Goal: Information Seeking & Learning: Learn about a topic

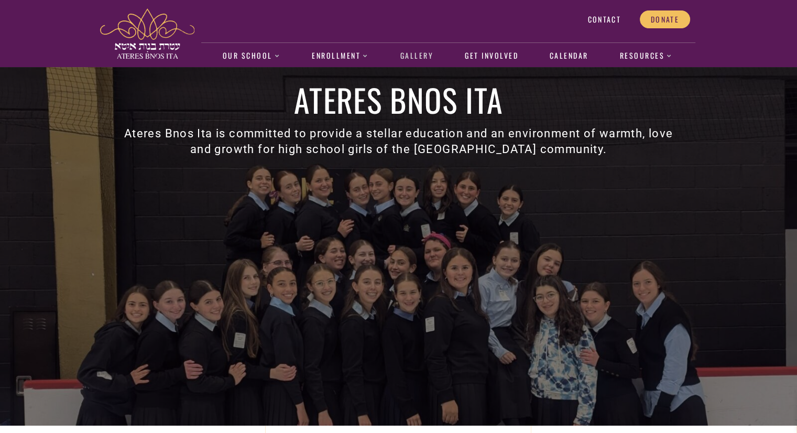
click at [419, 57] on link "Gallery" at bounding box center [417, 56] width 44 height 24
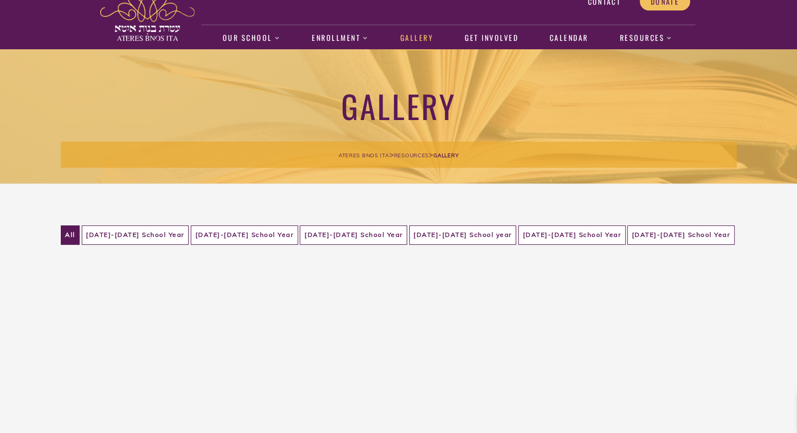
scroll to position [94, 0]
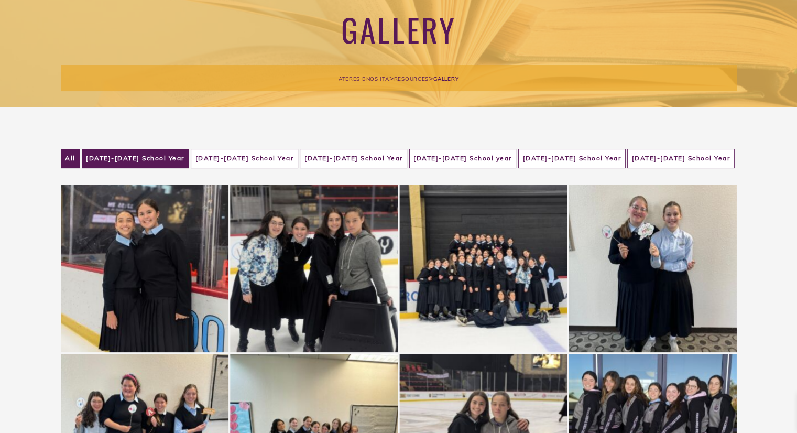
click at [185, 164] on li "2019-2020 School Year" at bounding box center [135, 158] width 107 height 19
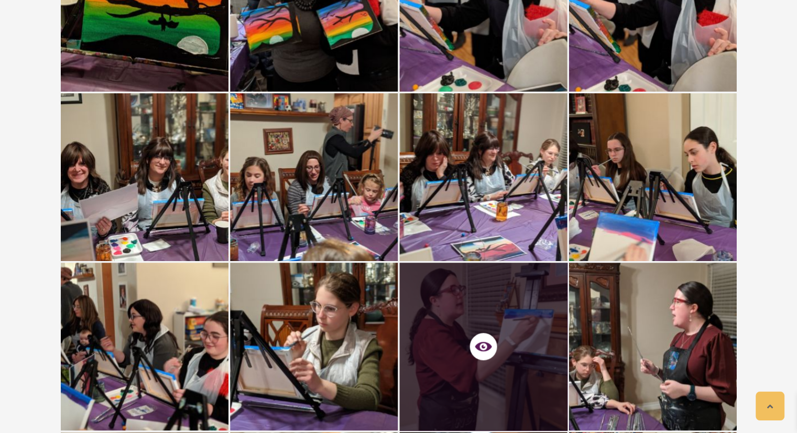
scroll to position [1878, 0]
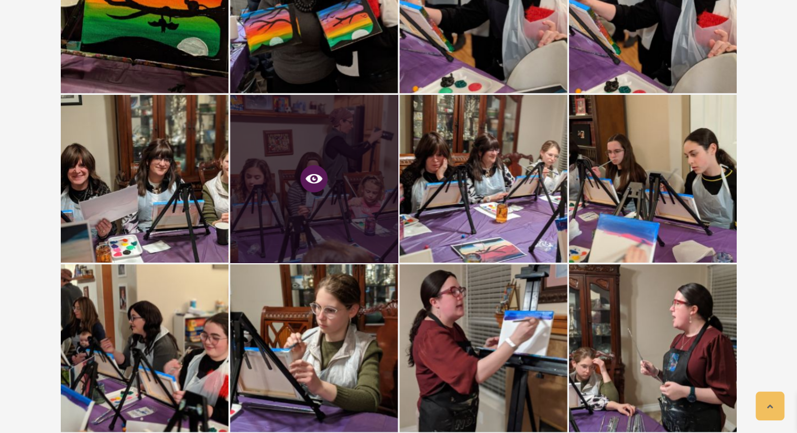
click at [314, 179] on icon at bounding box center [313, 178] width 17 height 17
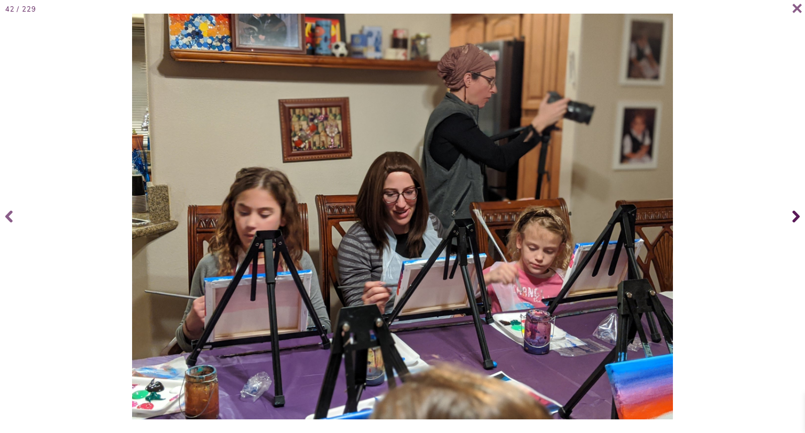
click at [796, 212] on span at bounding box center [794, 216] width 21 height 42
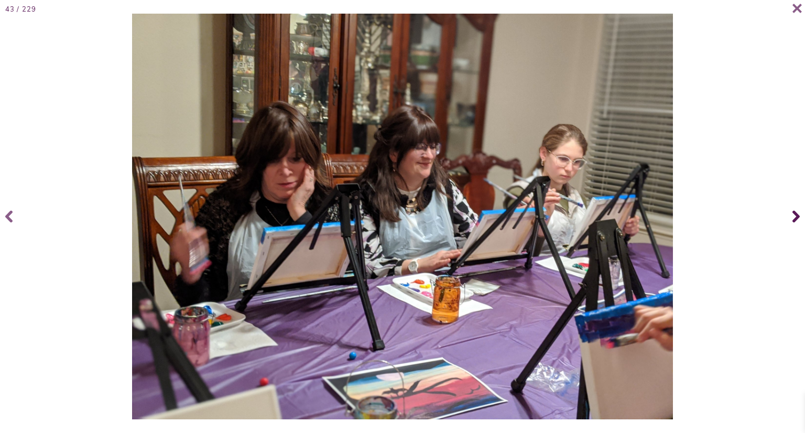
click at [796, 212] on span at bounding box center [794, 216] width 21 height 42
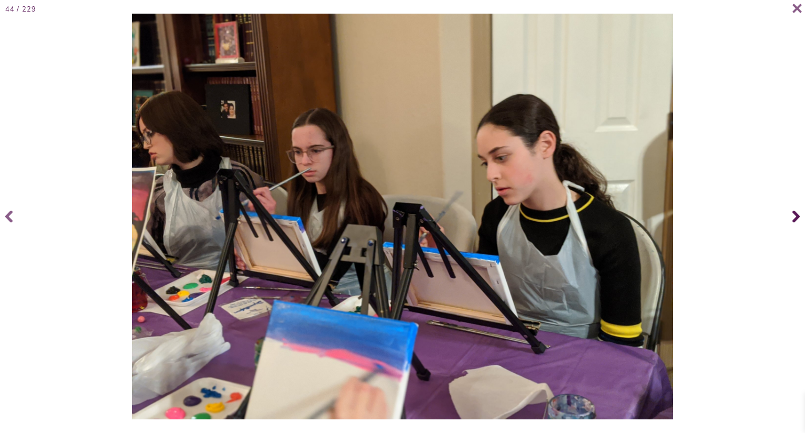
click at [796, 212] on span at bounding box center [794, 216] width 21 height 42
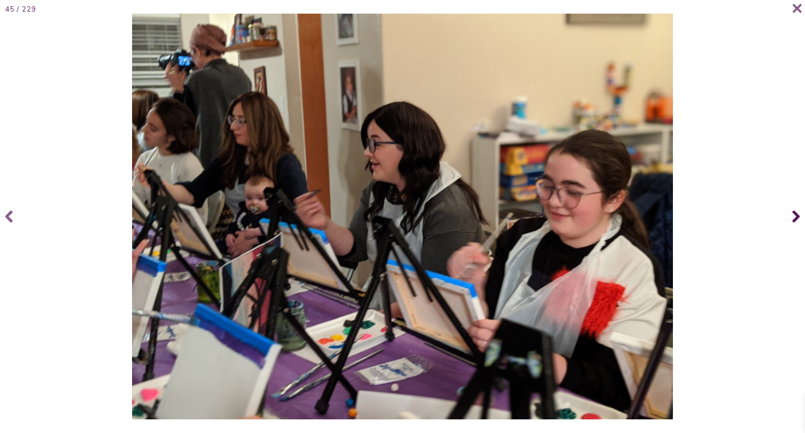
click at [796, 212] on span at bounding box center [794, 216] width 21 height 42
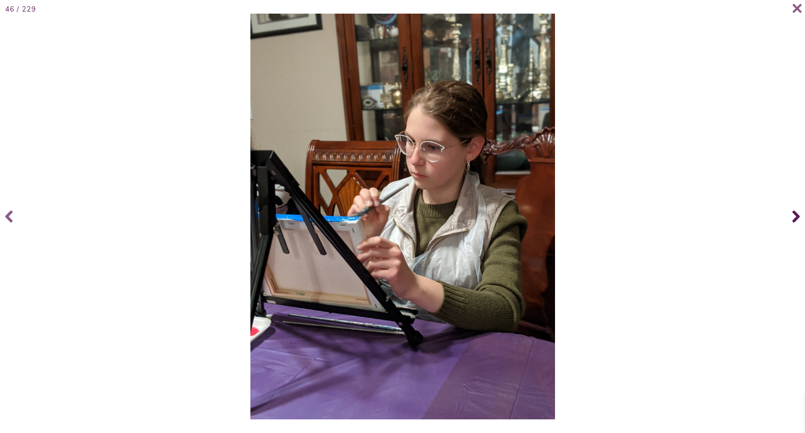
click at [796, 212] on span at bounding box center [794, 216] width 21 height 42
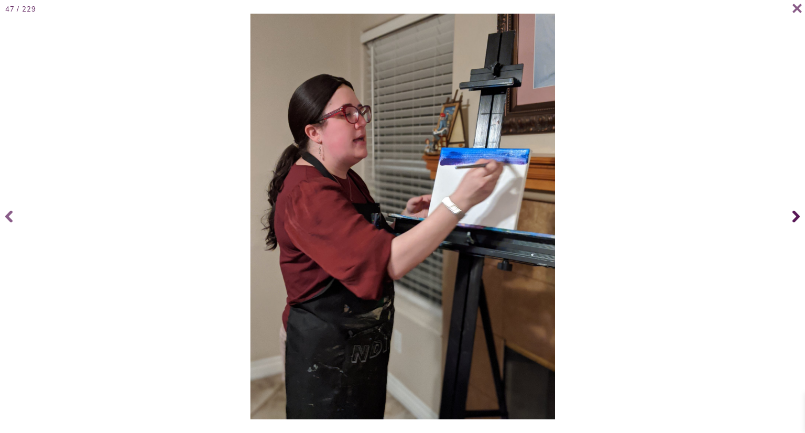
click at [796, 212] on span at bounding box center [794, 216] width 21 height 42
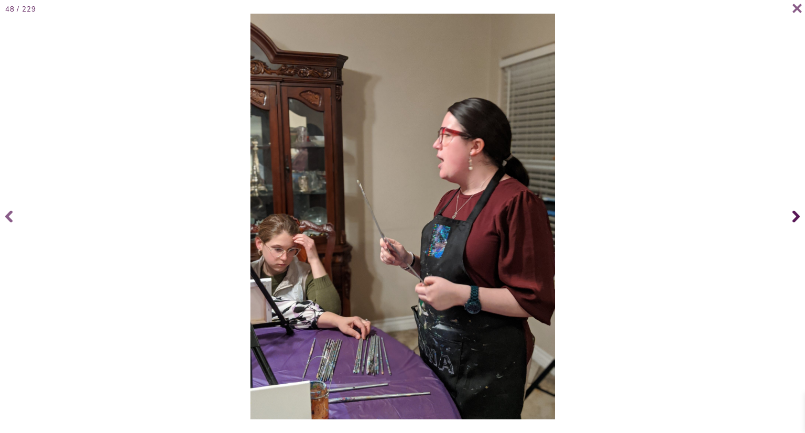
click at [796, 212] on span at bounding box center [794, 216] width 21 height 42
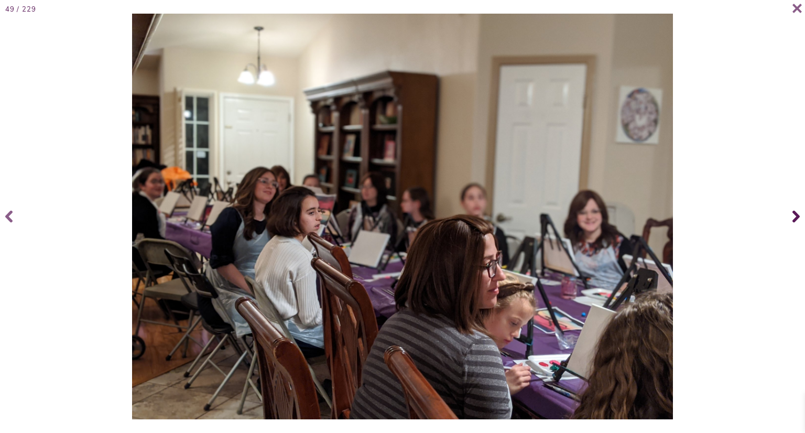
click at [796, 212] on span at bounding box center [794, 216] width 21 height 42
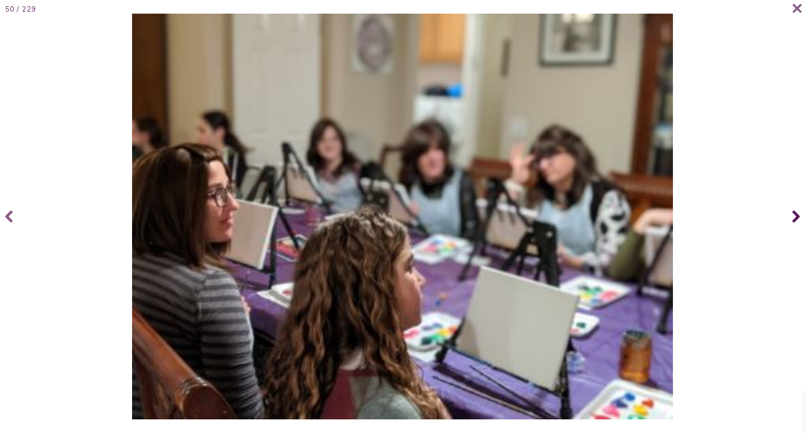
click at [796, 212] on span at bounding box center [794, 216] width 21 height 42
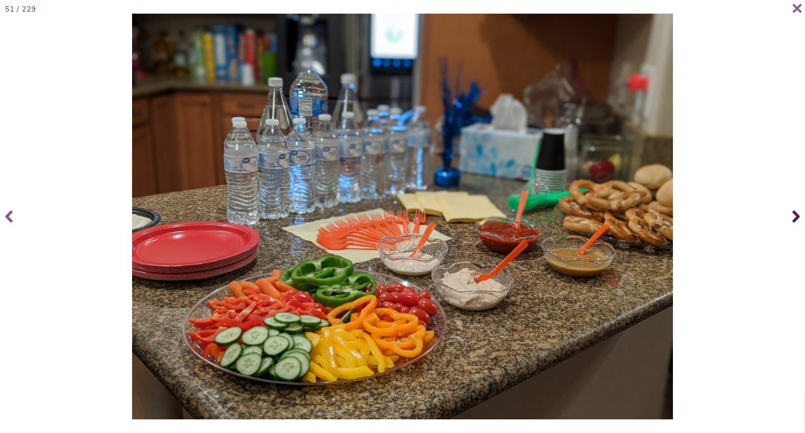
click at [796, 204] on span at bounding box center [794, 216] width 21 height 42
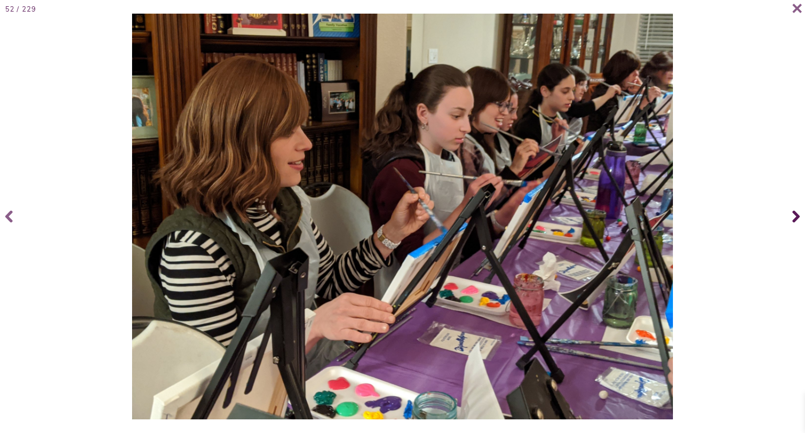
click at [796, 211] on span at bounding box center [794, 216] width 21 height 42
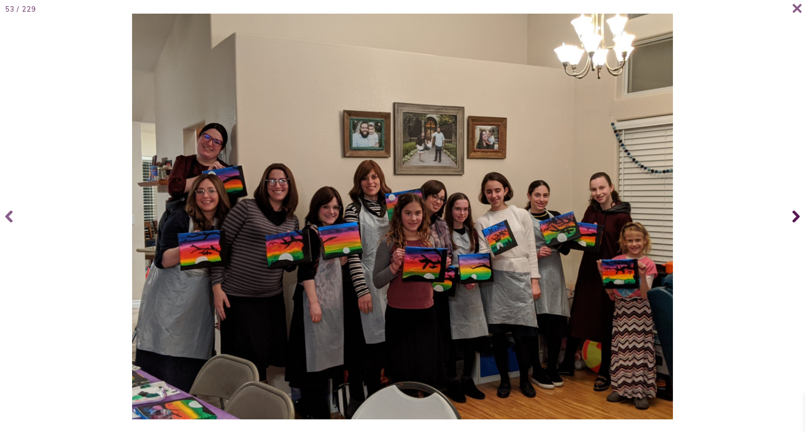
click at [796, 211] on span at bounding box center [794, 216] width 21 height 42
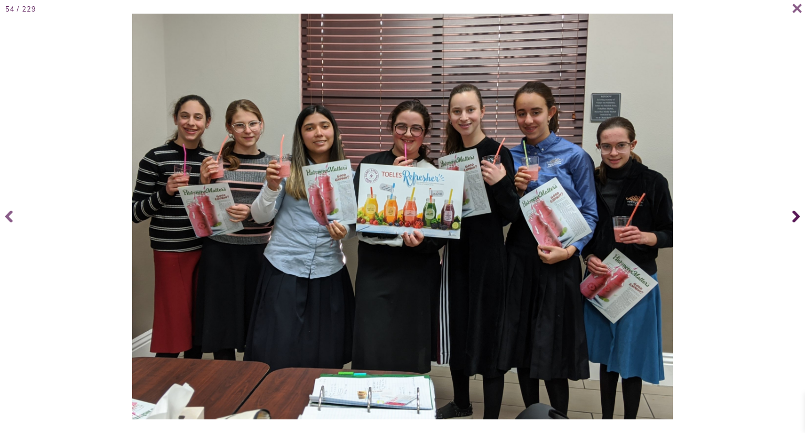
click at [796, 211] on span at bounding box center [794, 216] width 21 height 42
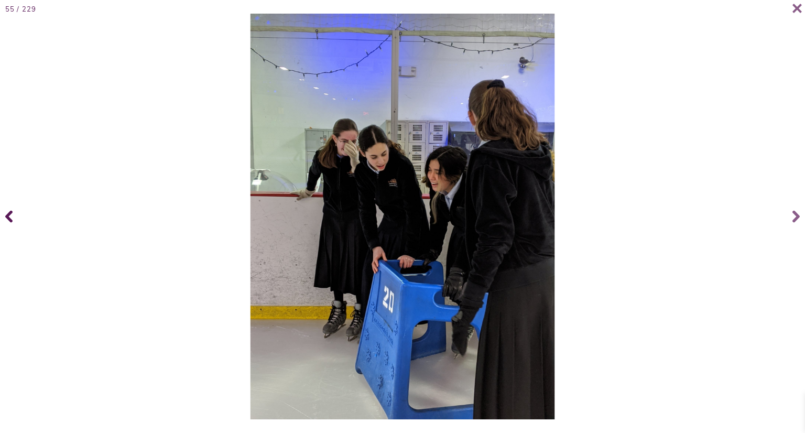
click at [7, 219] on icon at bounding box center [8, 217] width 7 height 12
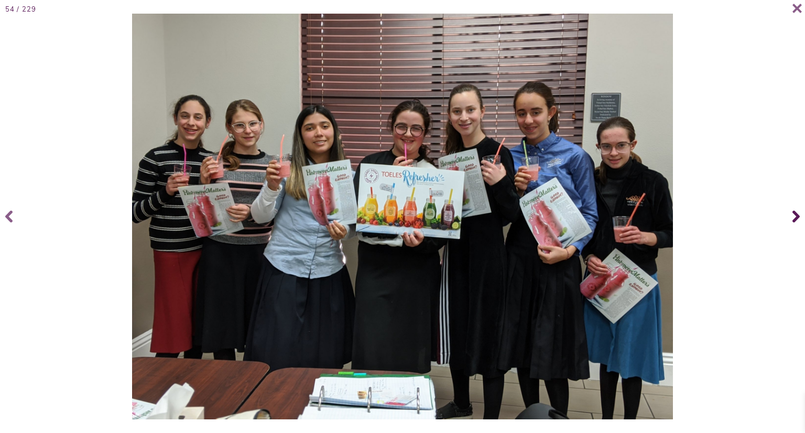
click at [796, 213] on icon at bounding box center [795, 216] width 7 height 42
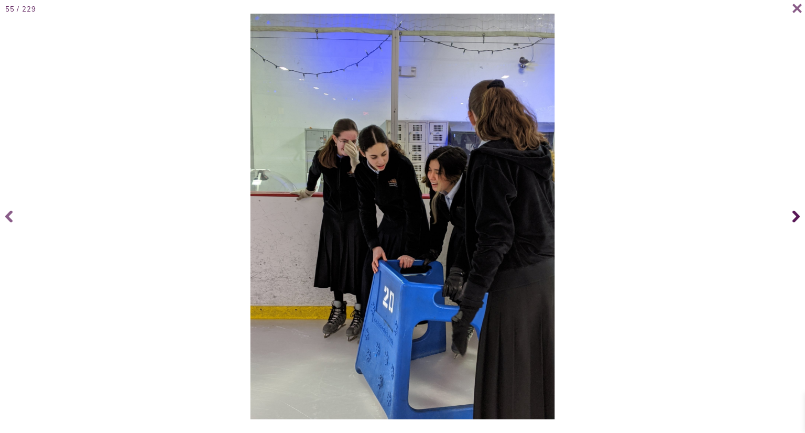
click at [796, 213] on icon at bounding box center [795, 216] width 7 height 42
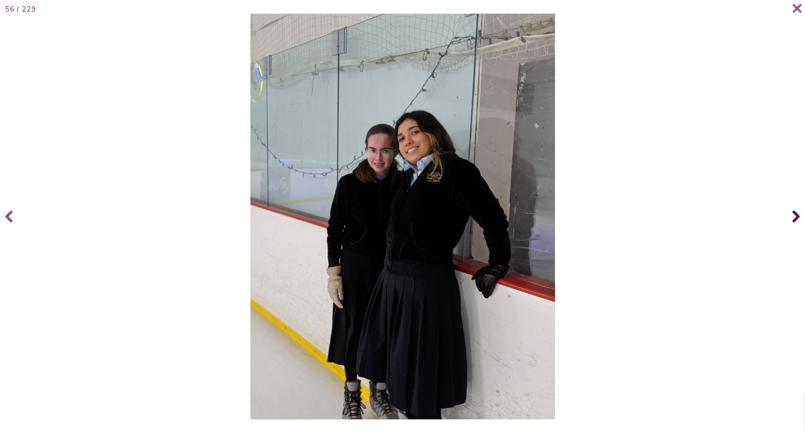
click at [796, 213] on icon at bounding box center [795, 216] width 7 height 42
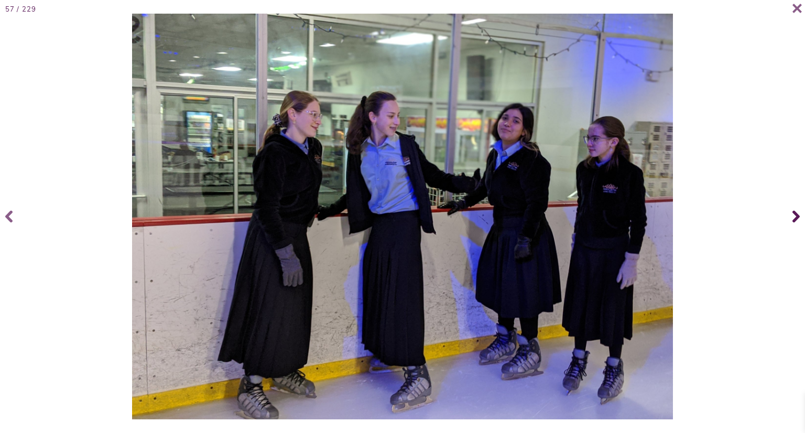
click at [796, 213] on icon at bounding box center [795, 216] width 7 height 42
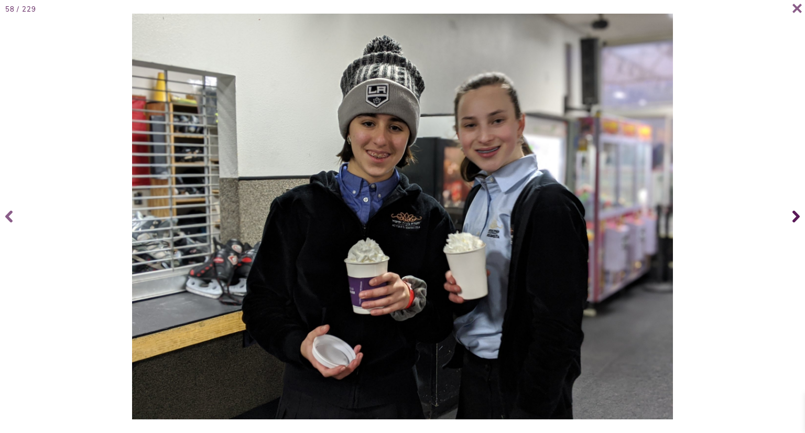
click at [796, 213] on icon at bounding box center [795, 216] width 7 height 42
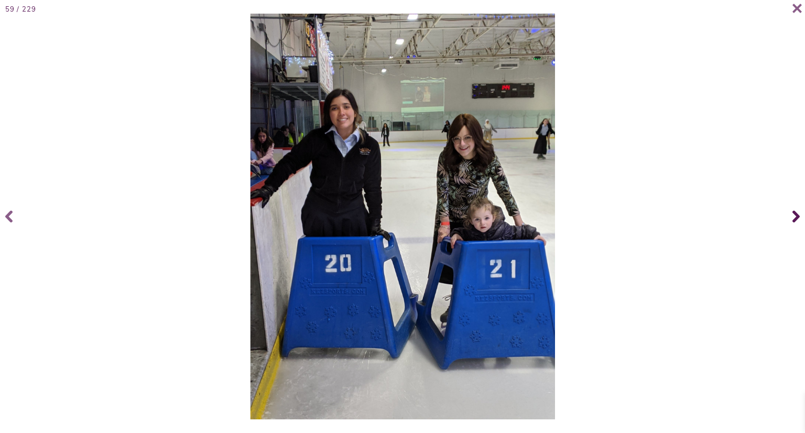
click at [796, 213] on icon at bounding box center [795, 216] width 7 height 42
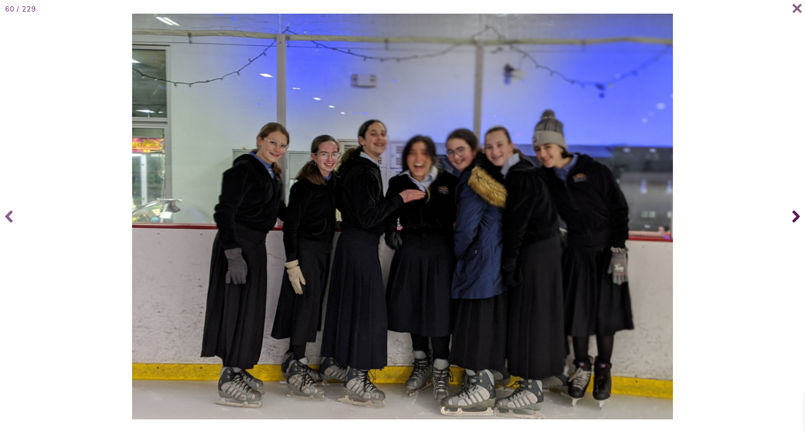
click at [796, 213] on icon at bounding box center [795, 216] width 7 height 42
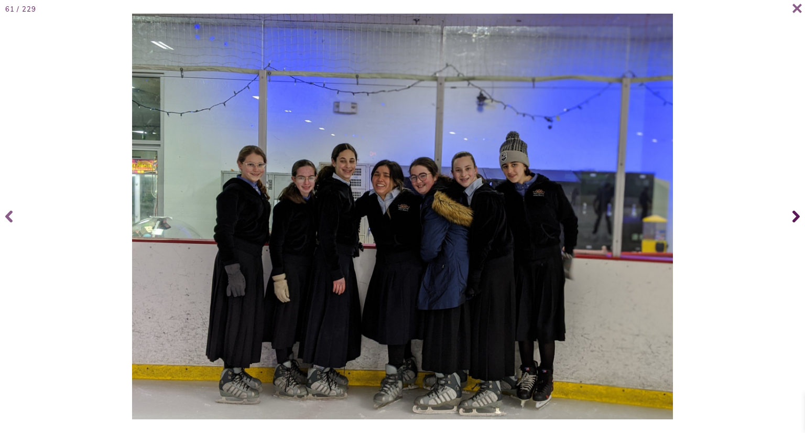
click at [796, 213] on icon at bounding box center [795, 216] width 7 height 42
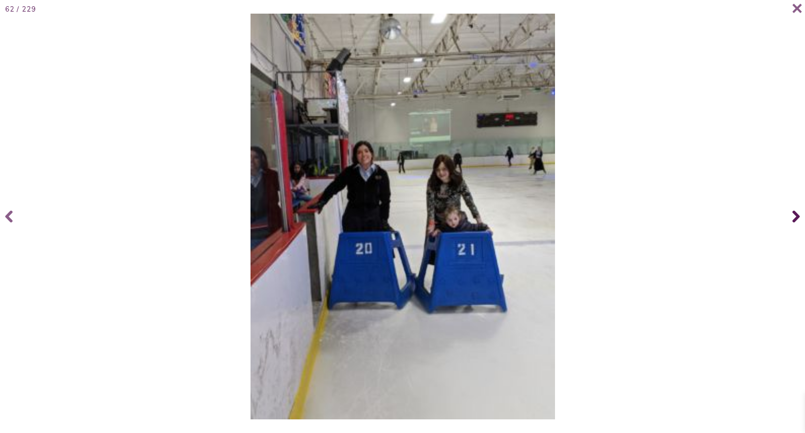
click at [796, 213] on icon at bounding box center [795, 216] width 7 height 42
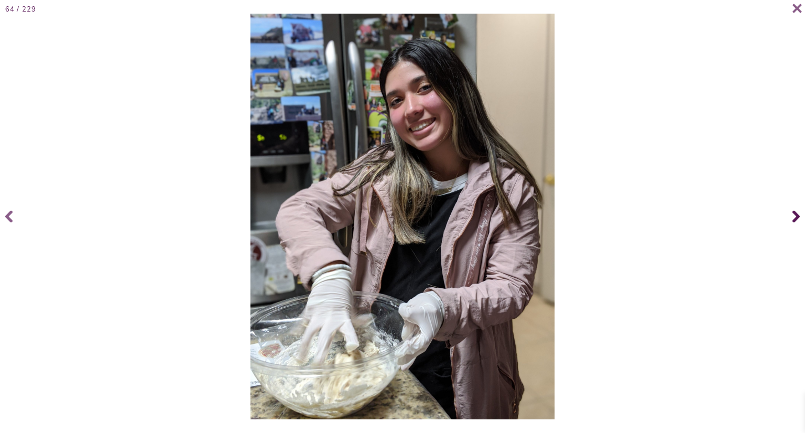
click at [796, 206] on icon at bounding box center [795, 216] width 7 height 42
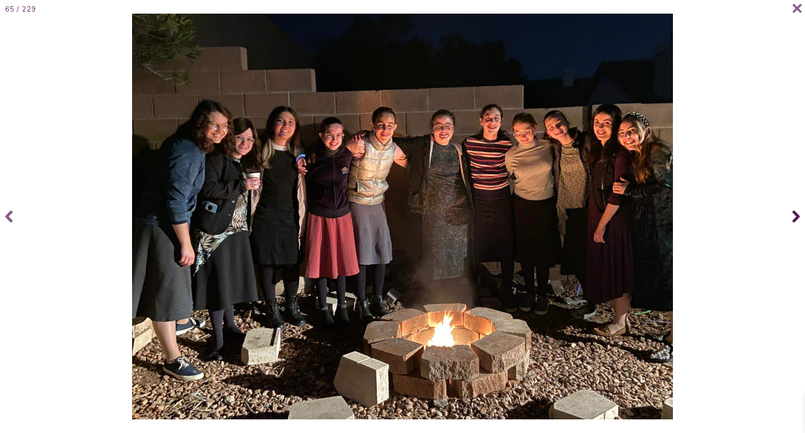
click at [796, 206] on icon at bounding box center [795, 216] width 7 height 42
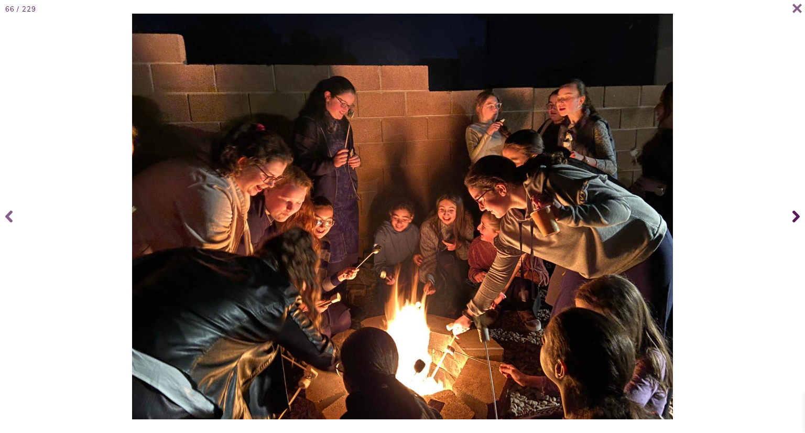
click at [796, 206] on icon at bounding box center [795, 216] width 7 height 42
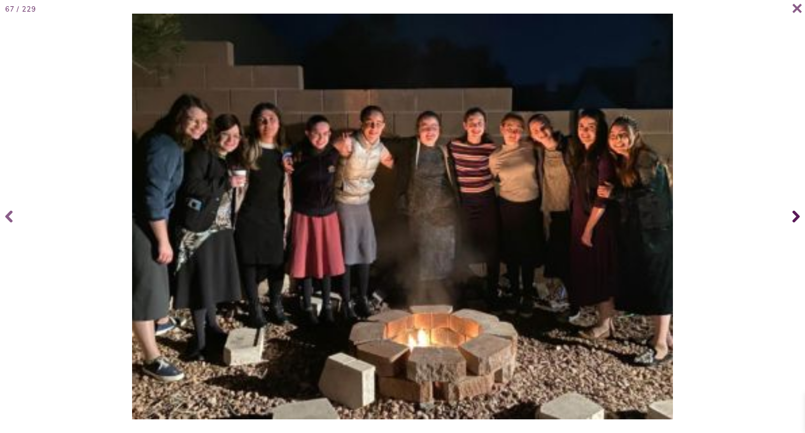
click at [796, 206] on icon at bounding box center [795, 216] width 7 height 42
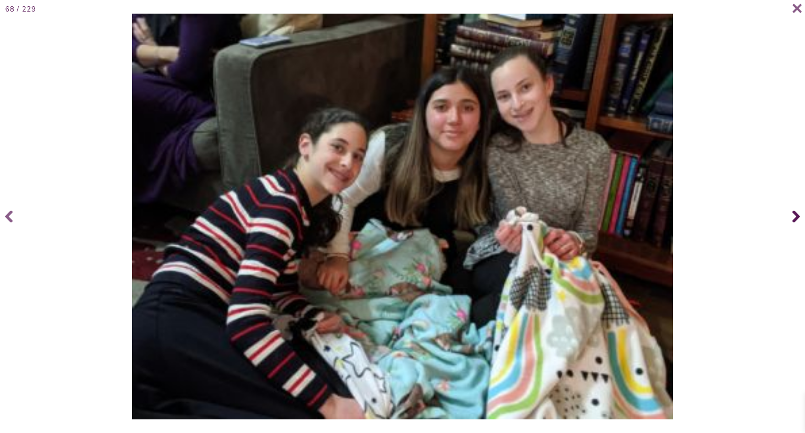
click at [796, 206] on icon at bounding box center [795, 216] width 7 height 42
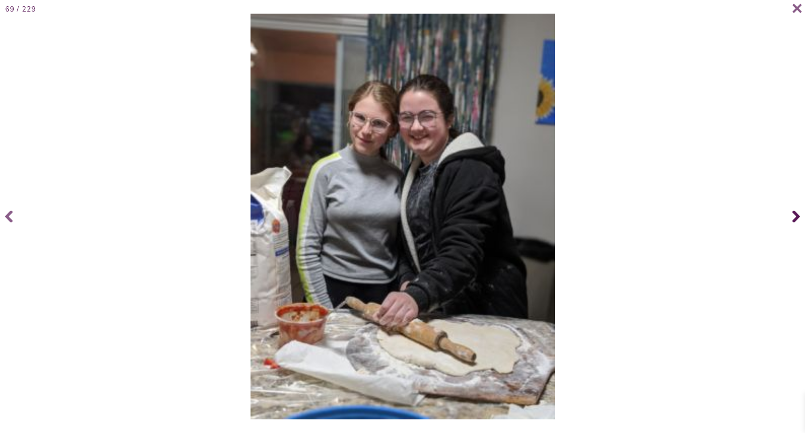
click at [796, 206] on icon at bounding box center [795, 216] width 7 height 42
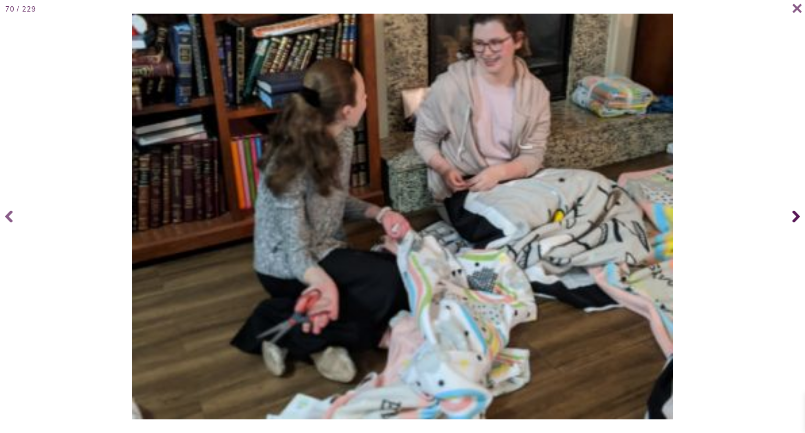
click at [796, 206] on icon at bounding box center [795, 216] width 7 height 42
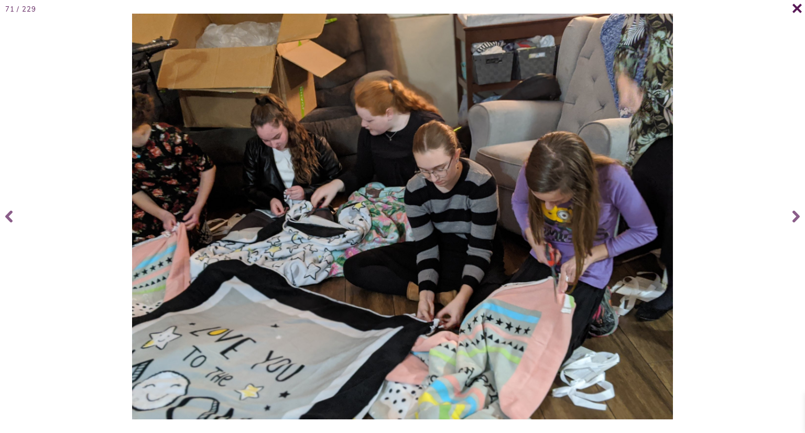
click at [796, 14] on span at bounding box center [791, 13] width 21 height 21
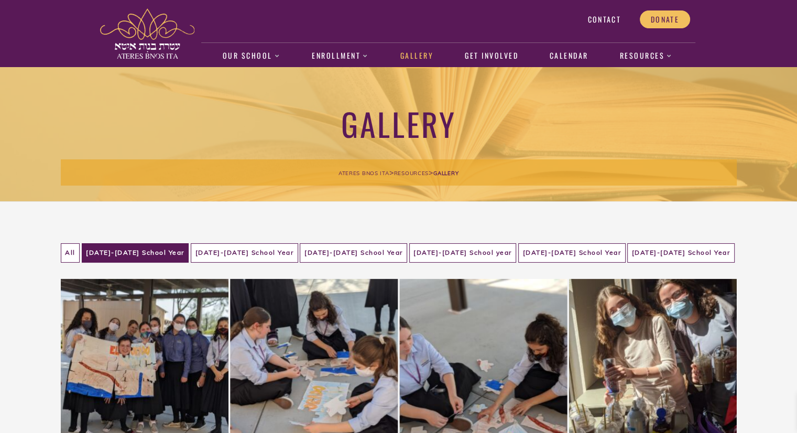
scroll to position [0, 0]
click at [252, 252] on li "2020-2021 School Year" at bounding box center [244, 252] width 107 height 19
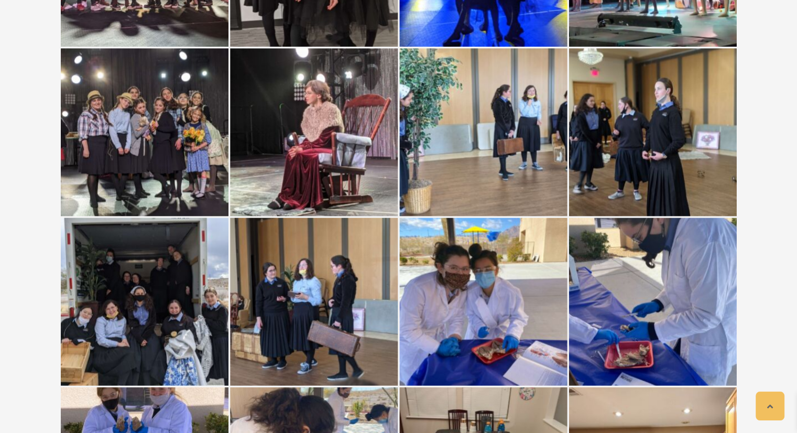
scroll to position [3164, 0]
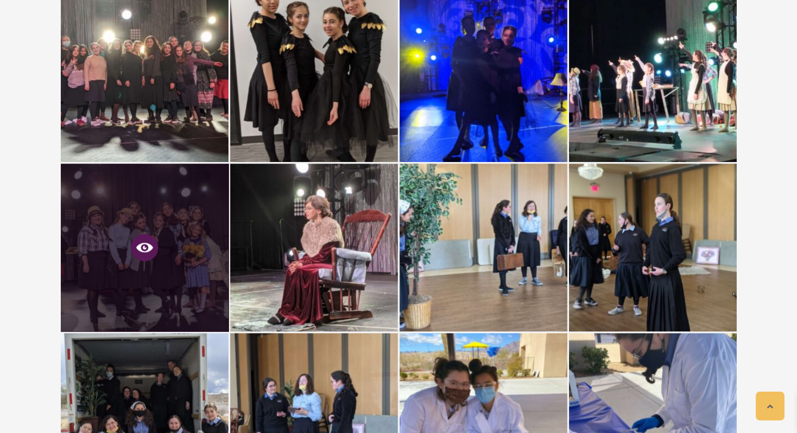
click at [147, 243] on icon at bounding box center [144, 247] width 17 height 9
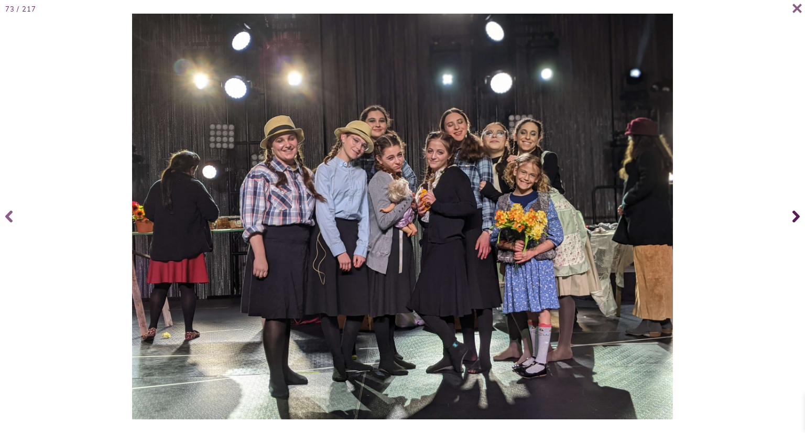
click at [793, 222] on icon at bounding box center [795, 217] width 7 height 12
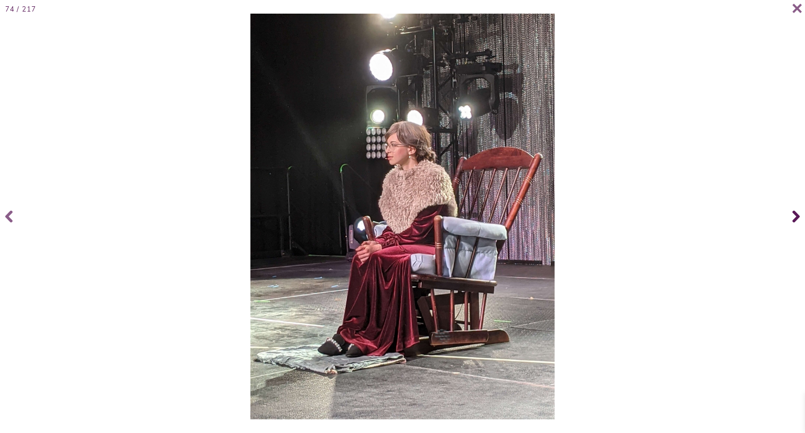
click at [793, 222] on icon at bounding box center [795, 217] width 7 height 12
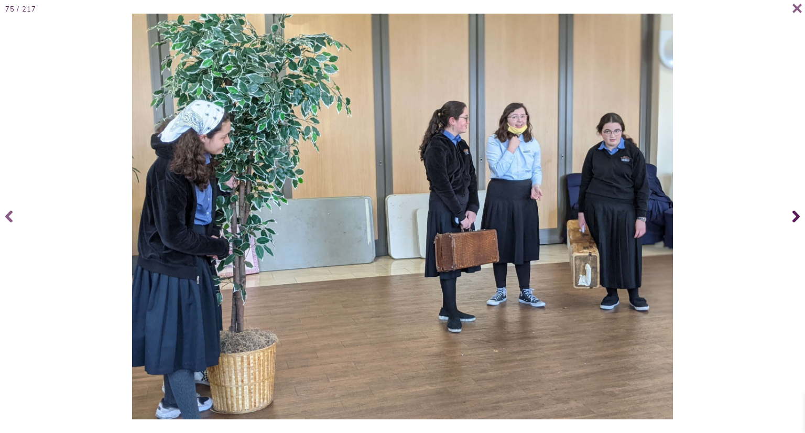
click at [793, 222] on icon at bounding box center [795, 217] width 7 height 12
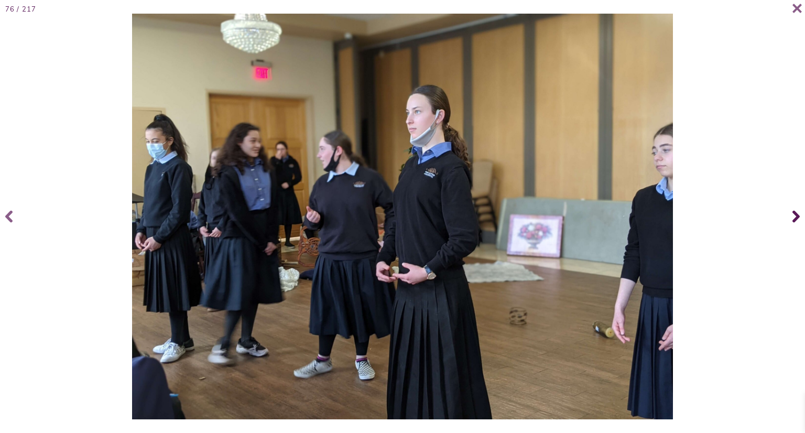
click at [793, 222] on icon at bounding box center [795, 217] width 7 height 12
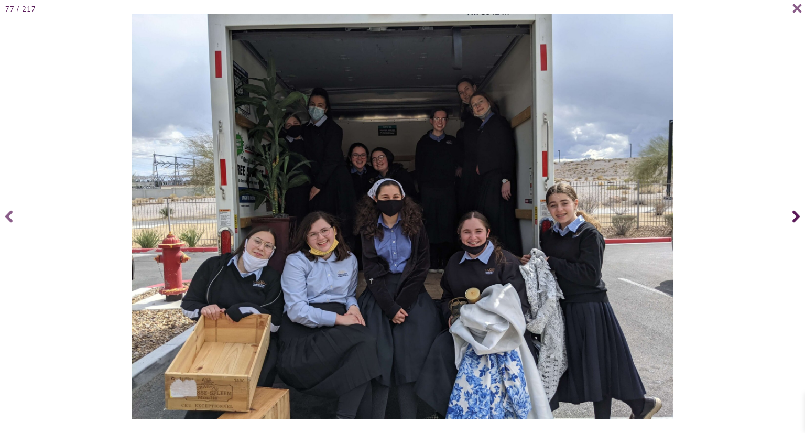
click at [793, 222] on icon at bounding box center [795, 217] width 7 height 12
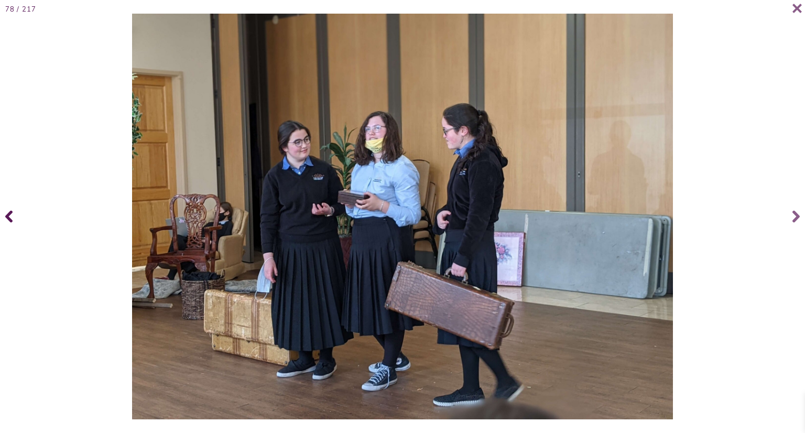
click at [10, 212] on icon at bounding box center [8, 217] width 7 height 12
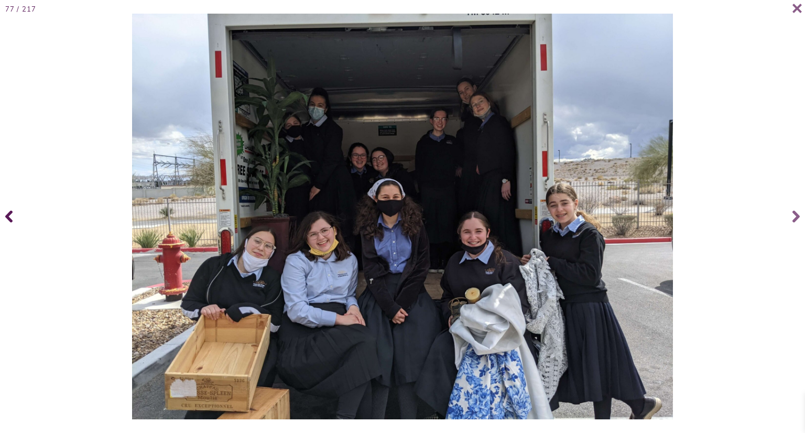
click at [10, 212] on icon at bounding box center [8, 217] width 7 height 12
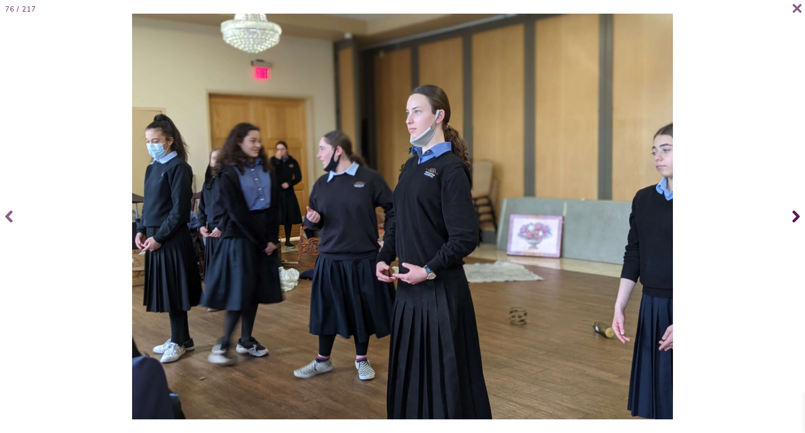
click at [796, 216] on icon at bounding box center [795, 217] width 7 height 12
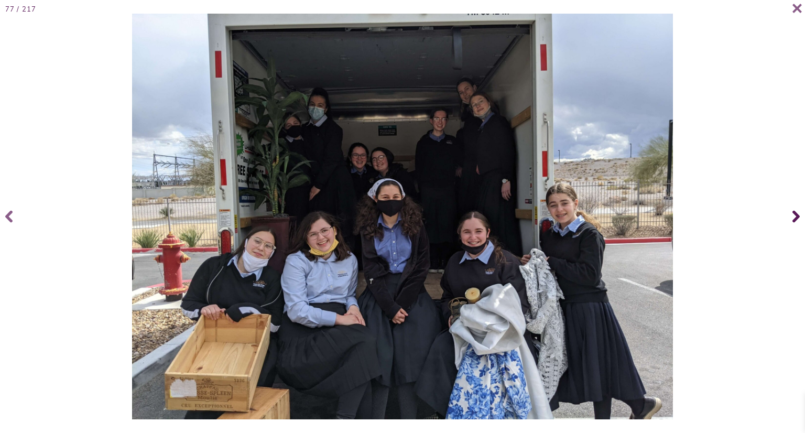
click at [793, 215] on icon at bounding box center [795, 216] width 7 height 42
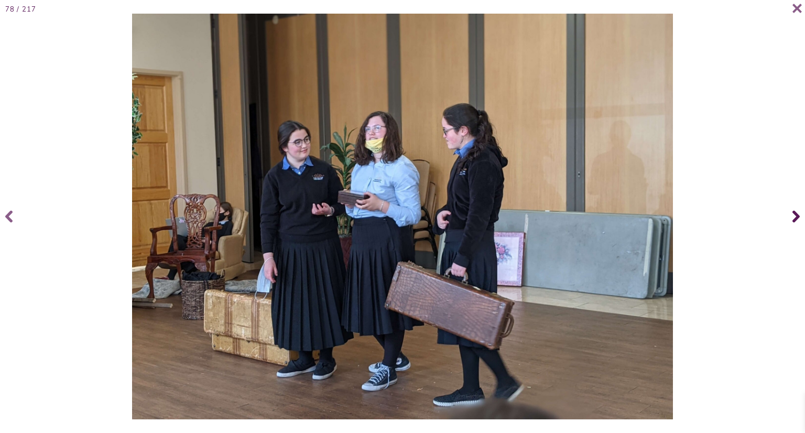
click at [793, 215] on icon at bounding box center [795, 216] width 7 height 42
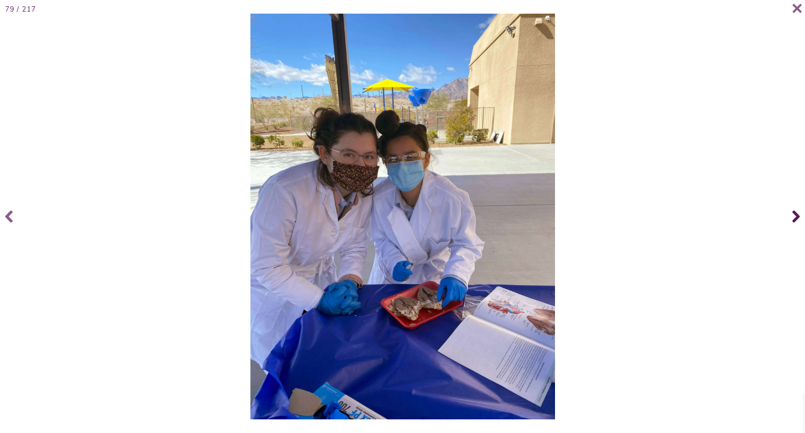
click at [793, 215] on icon at bounding box center [795, 216] width 7 height 42
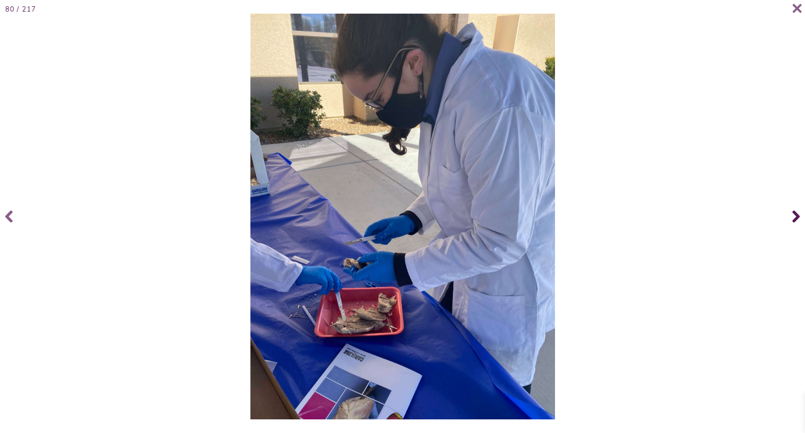
click at [793, 215] on icon at bounding box center [795, 216] width 7 height 42
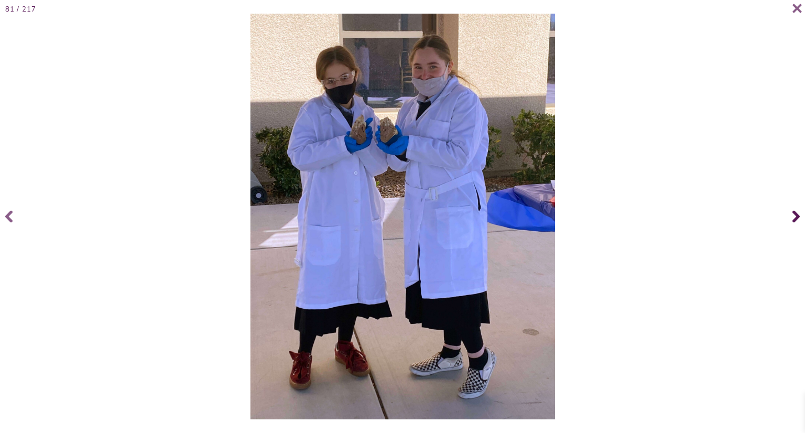
click at [793, 215] on icon at bounding box center [795, 216] width 7 height 42
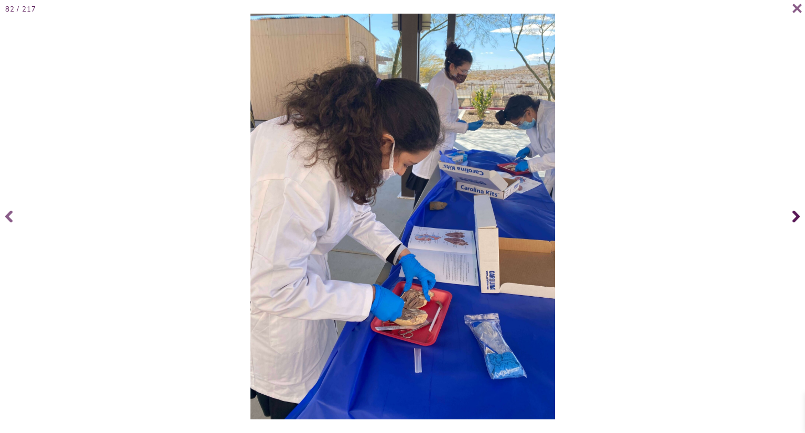
click at [793, 215] on icon at bounding box center [795, 216] width 7 height 42
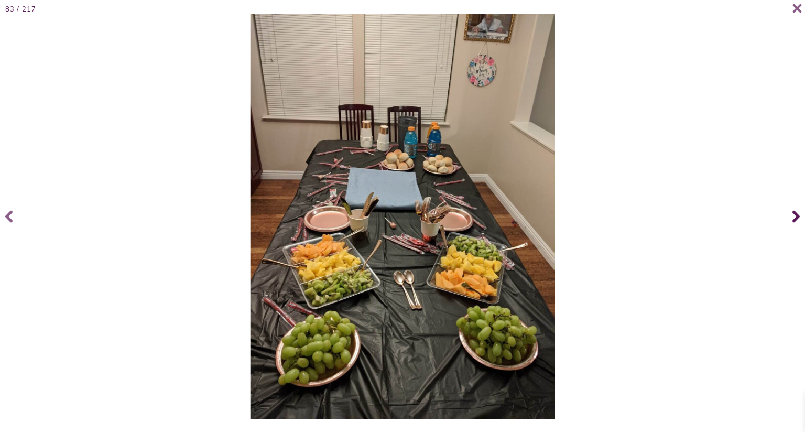
click at [793, 215] on icon at bounding box center [795, 216] width 7 height 42
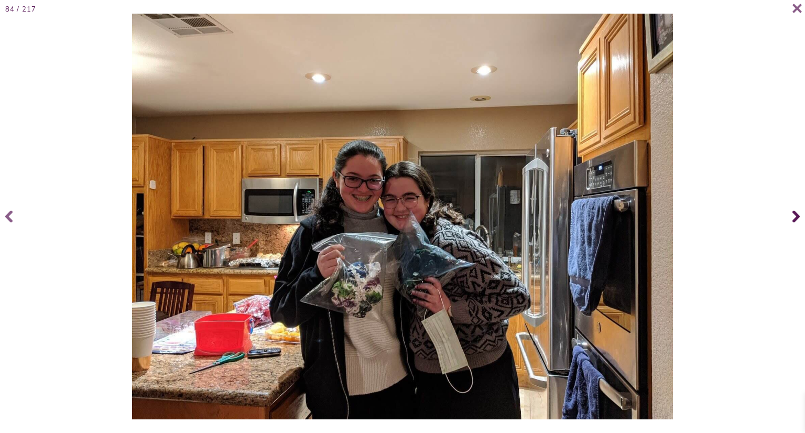
click at [793, 215] on icon at bounding box center [795, 216] width 7 height 42
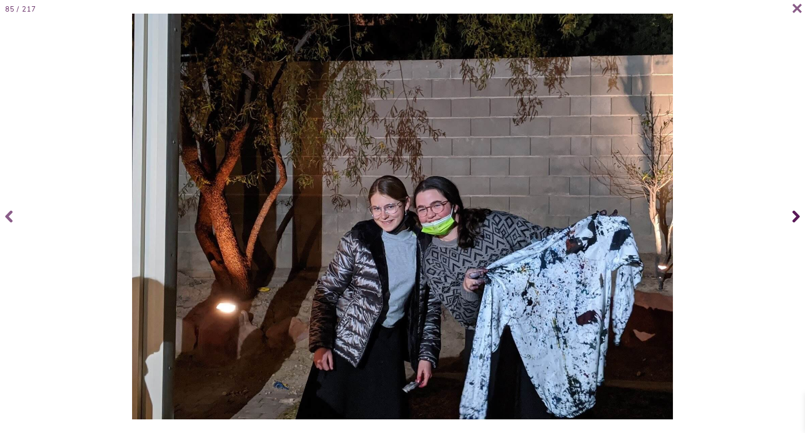
click at [793, 215] on icon at bounding box center [795, 216] width 7 height 42
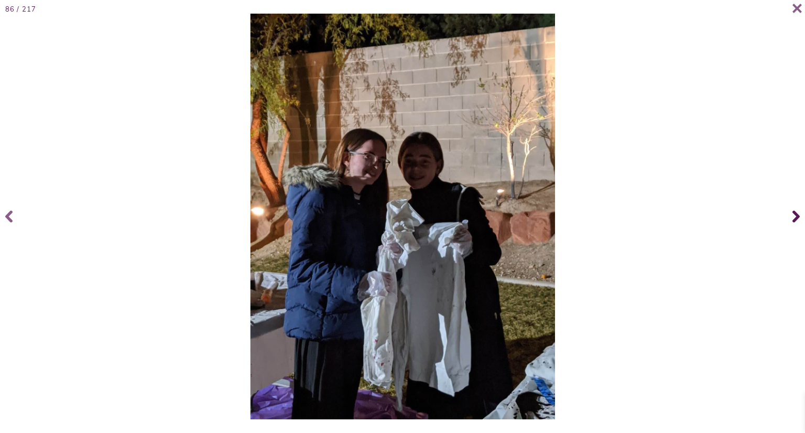
click at [793, 215] on icon at bounding box center [795, 216] width 7 height 42
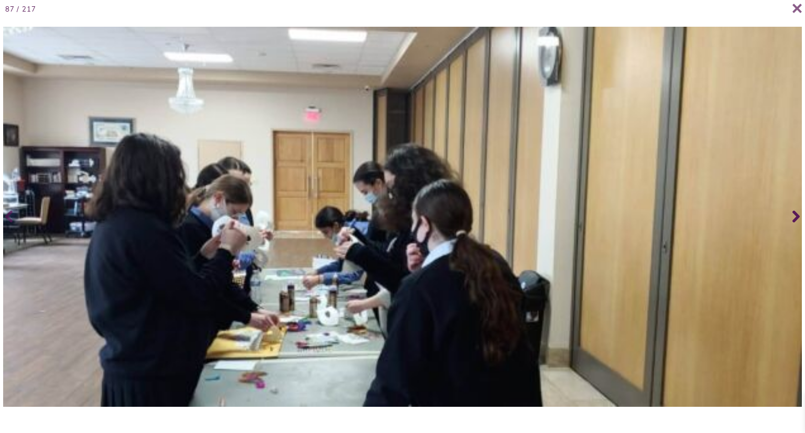
click at [793, 215] on icon at bounding box center [795, 216] width 7 height 42
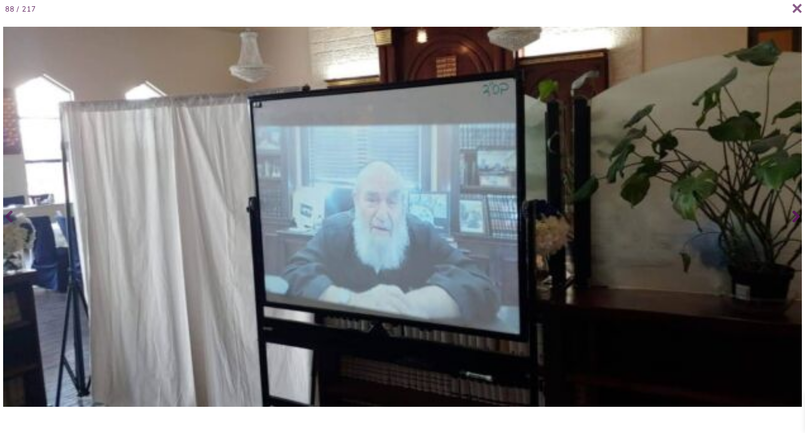
click at [793, 215] on icon at bounding box center [795, 216] width 7 height 42
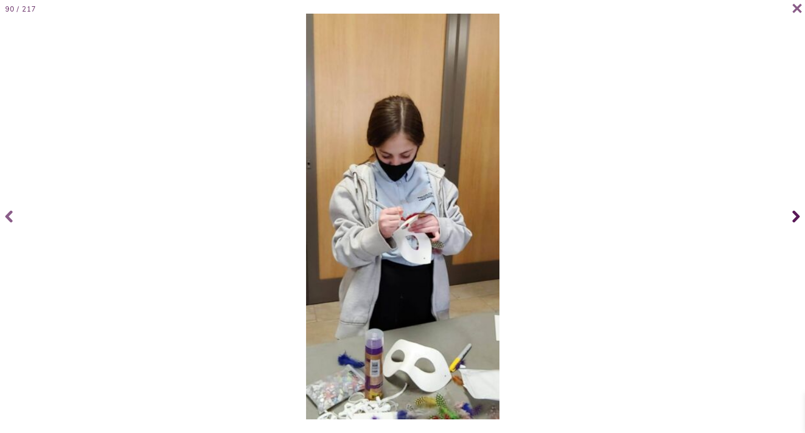
click at [793, 215] on icon at bounding box center [795, 216] width 7 height 42
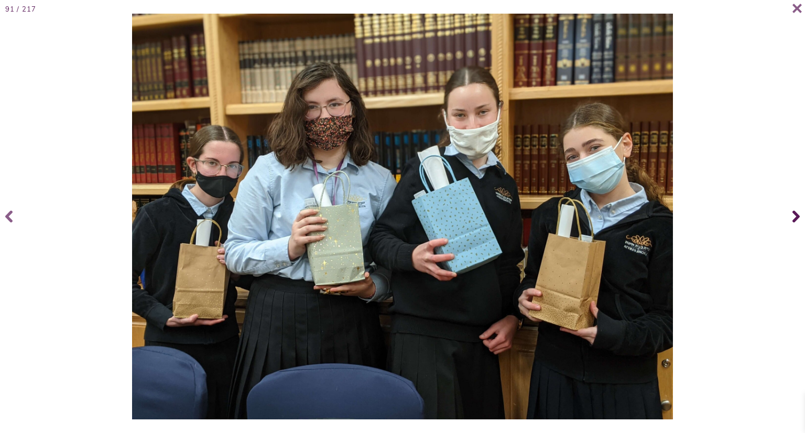
click at [793, 215] on icon at bounding box center [795, 216] width 7 height 42
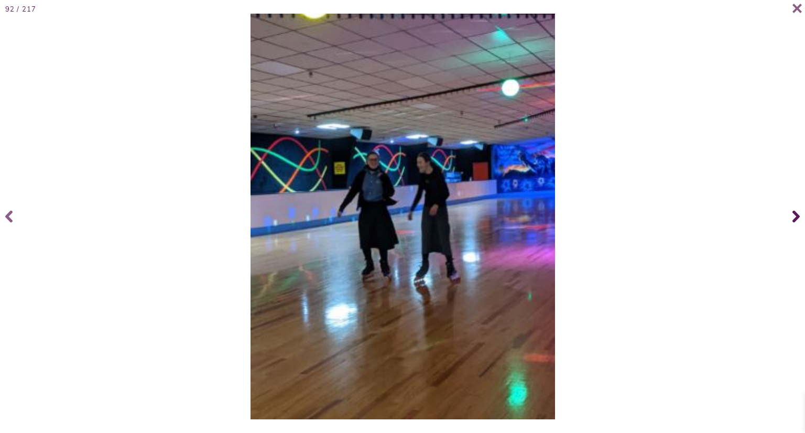
click at [793, 215] on icon at bounding box center [795, 216] width 7 height 42
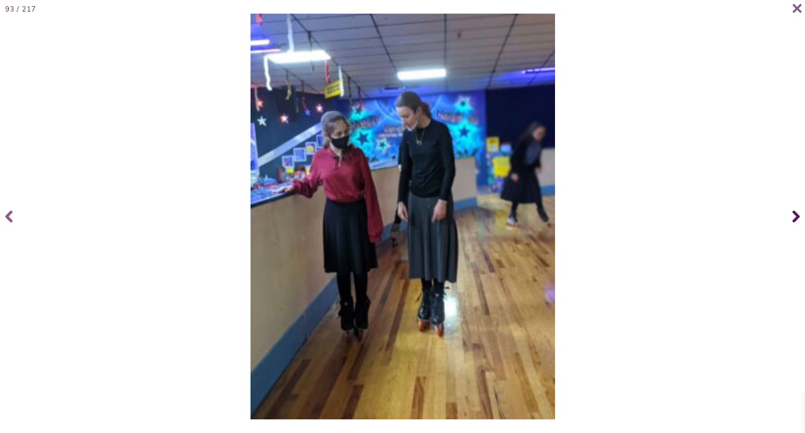
click at [793, 215] on icon at bounding box center [795, 216] width 7 height 42
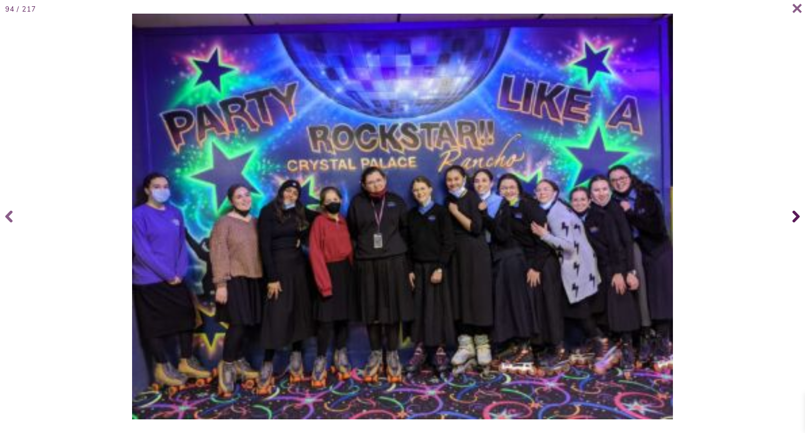
click at [793, 215] on icon at bounding box center [795, 216] width 7 height 42
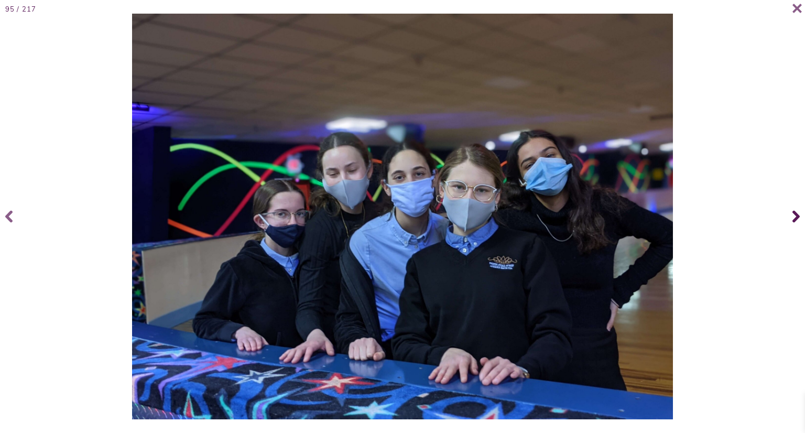
click at [794, 213] on icon at bounding box center [795, 217] width 7 height 12
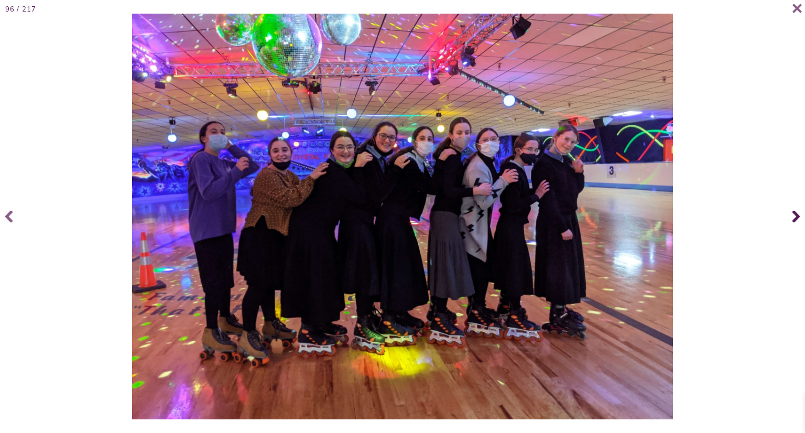
click at [795, 214] on icon at bounding box center [795, 217] width 7 height 12
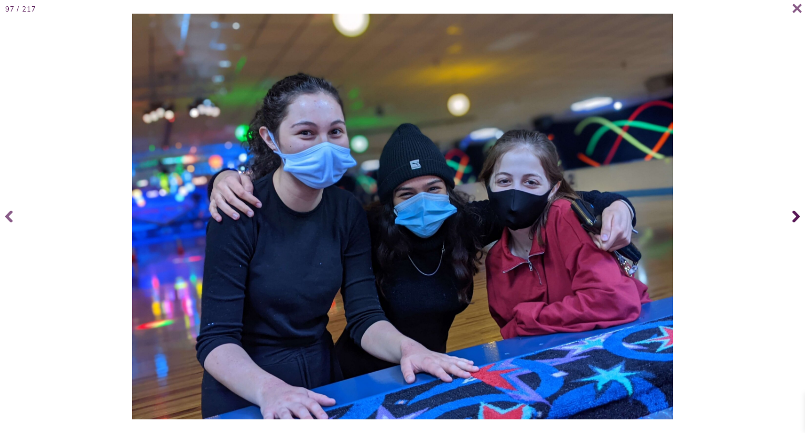
click at [795, 214] on icon at bounding box center [795, 217] width 7 height 12
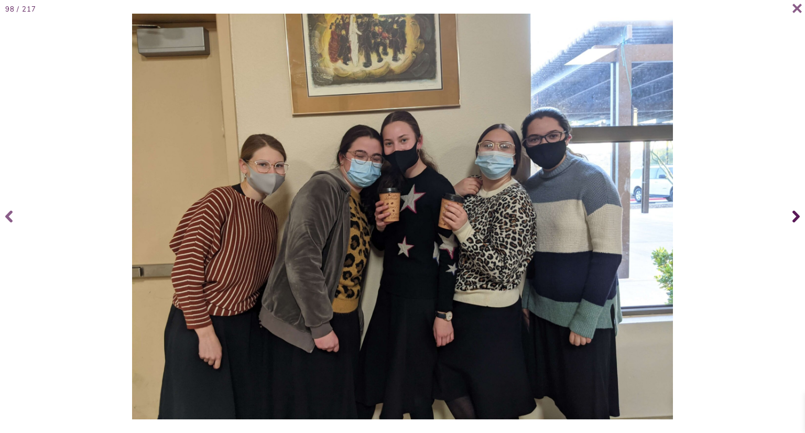
click at [795, 214] on icon at bounding box center [795, 217] width 7 height 12
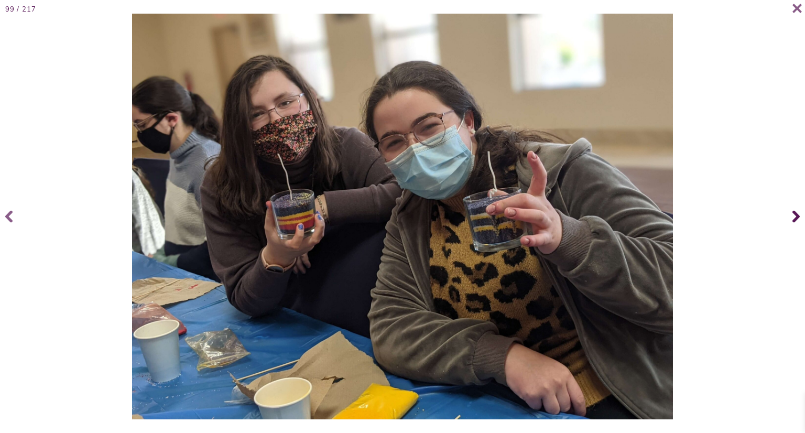
click at [795, 214] on icon at bounding box center [795, 217] width 7 height 12
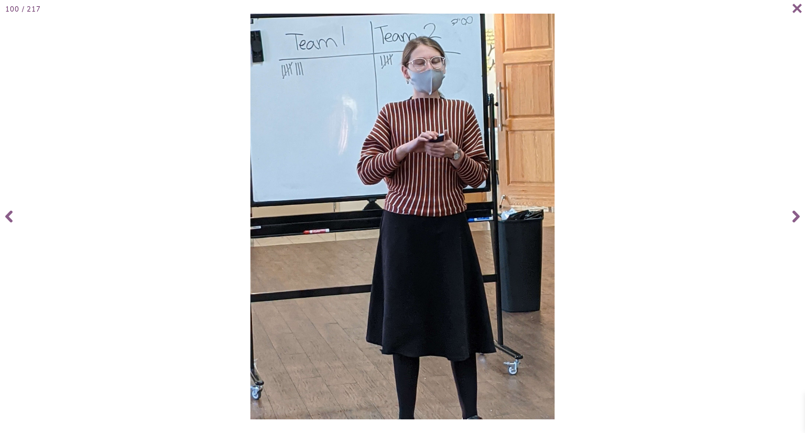
click at [796, 10] on div "100 / 217" at bounding box center [402, 216] width 805 height 433
click at [796, 6] on icon at bounding box center [796, 8] width 9 height 9
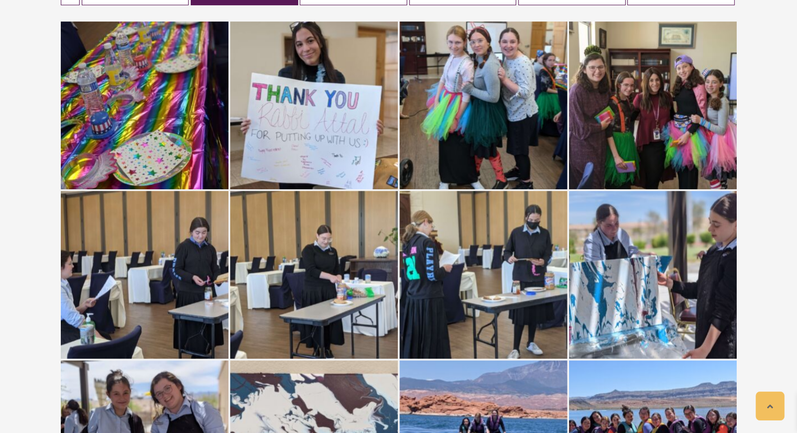
scroll to position [0, 0]
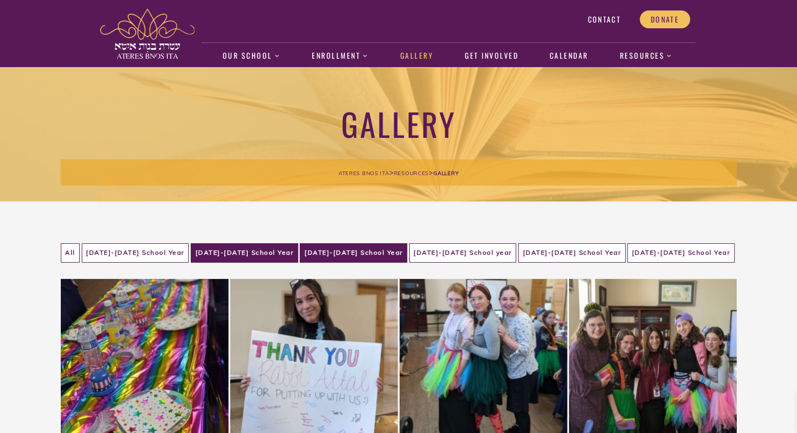
click at [358, 250] on li "2021-2022 School Year" at bounding box center [353, 252] width 107 height 19
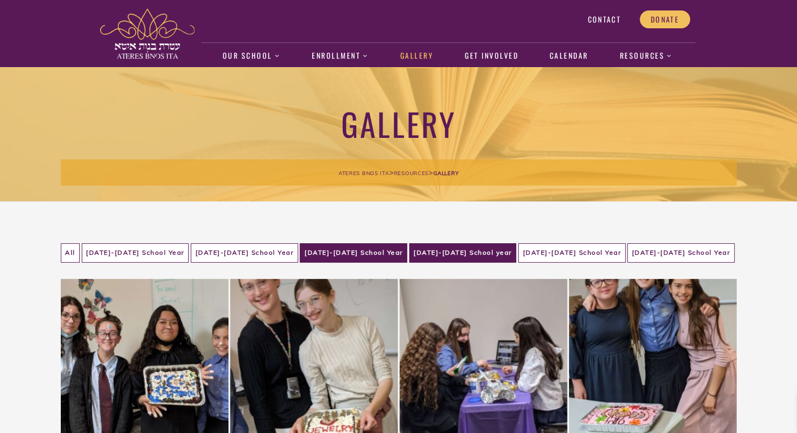
click at [480, 251] on li "2022-2023 School year" at bounding box center [462, 252] width 107 height 19
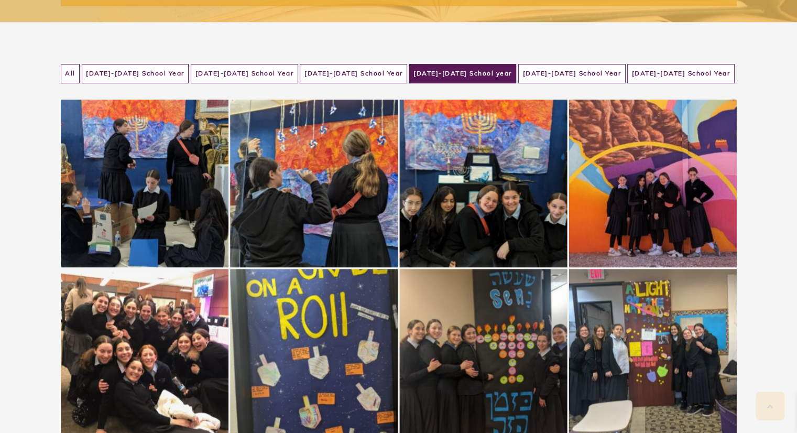
scroll to position [212, 0]
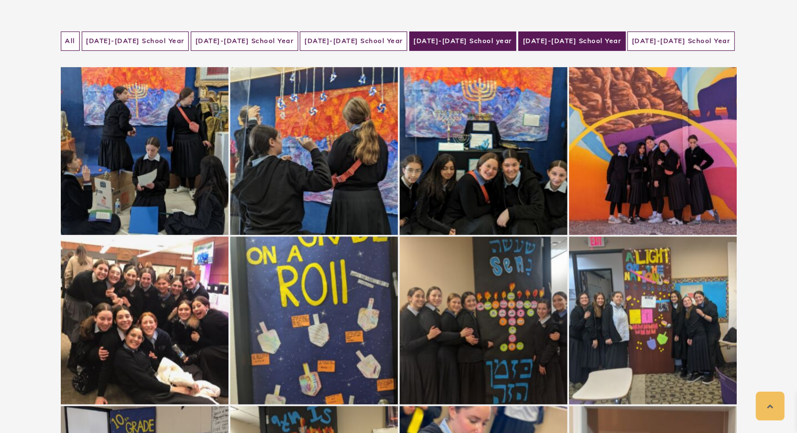
click at [586, 42] on li "2023-2024 School Year" at bounding box center [571, 40] width 107 height 19
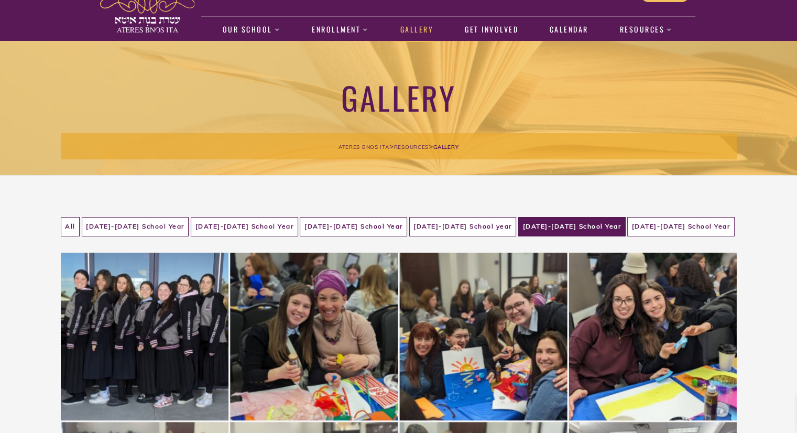
scroll to position [0, 0]
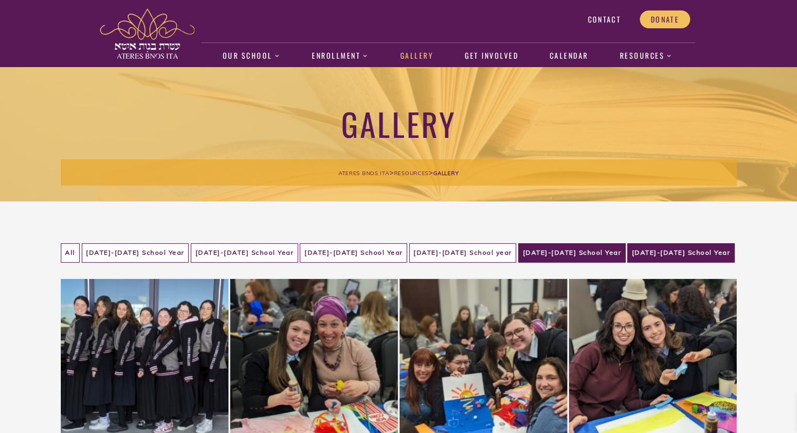
click at [663, 254] on li "2024-2025 School Year" at bounding box center [680, 252] width 107 height 19
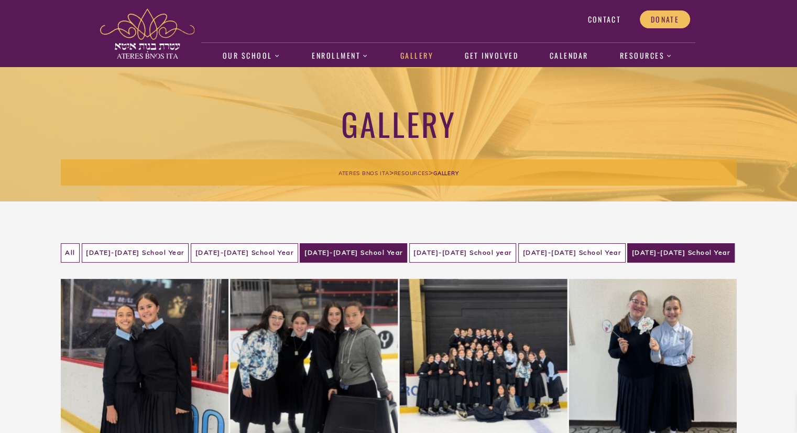
click at [357, 256] on li "2021-2022 School Year" at bounding box center [353, 252] width 107 height 19
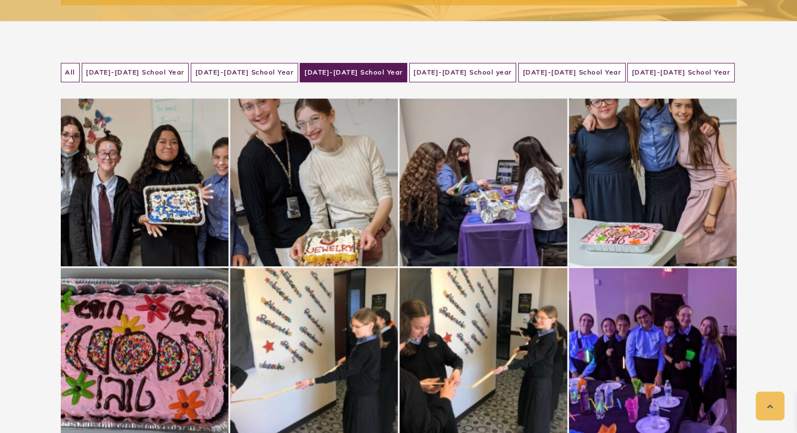
scroll to position [180, 0]
click at [263, 72] on li "2020-2021 School Year" at bounding box center [244, 72] width 107 height 19
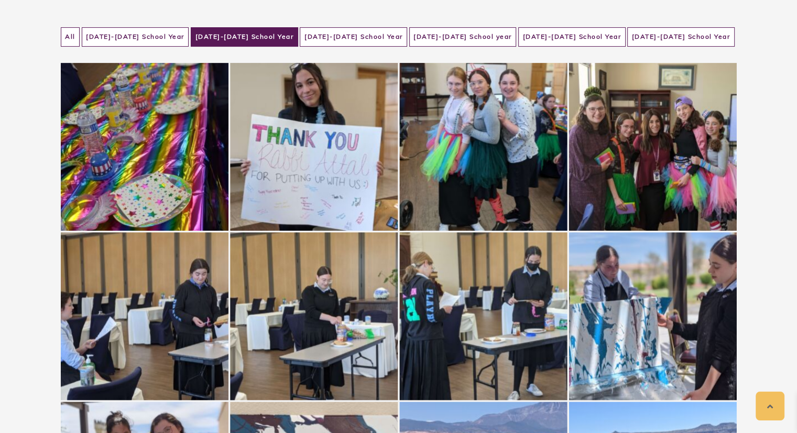
scroll to position [0, 0]
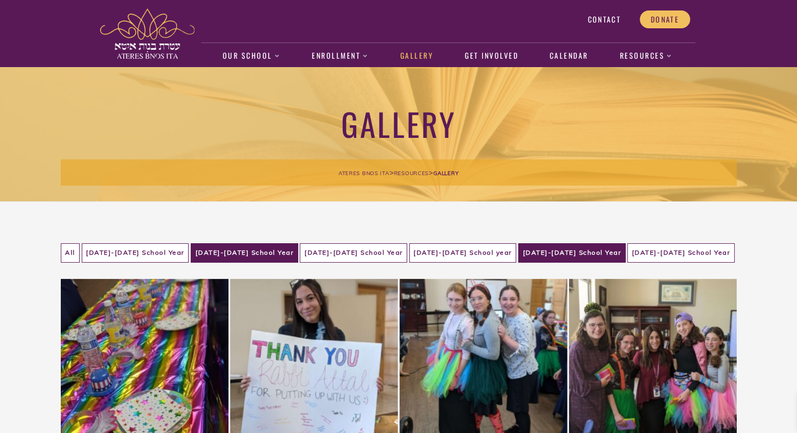
click at [591, 248] on li "2023-2024 School Year" at bounding box center [571, 252] width 107 height 19
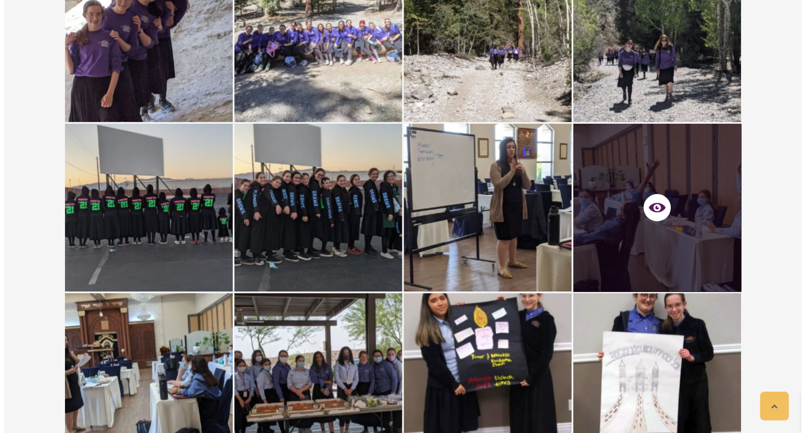
scroll to position [9881, 0]
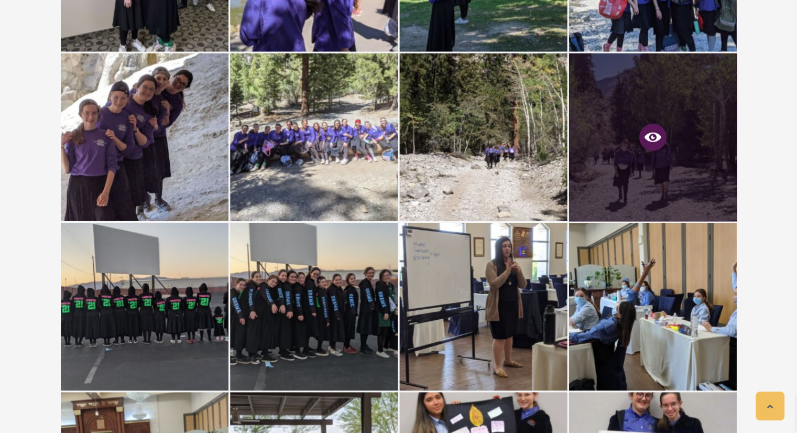
click at [656, 139] on icon at bounding box center [652, 136] width 17 height 9
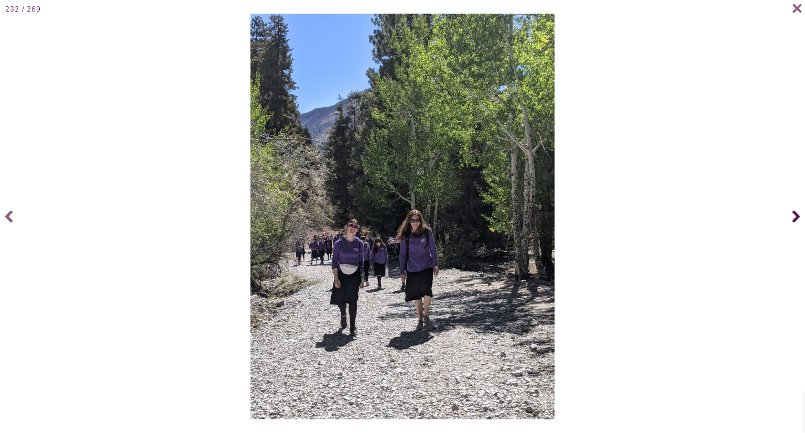
click at [796, 212] on icon at bounding box center [795, 216] width 7 height 42
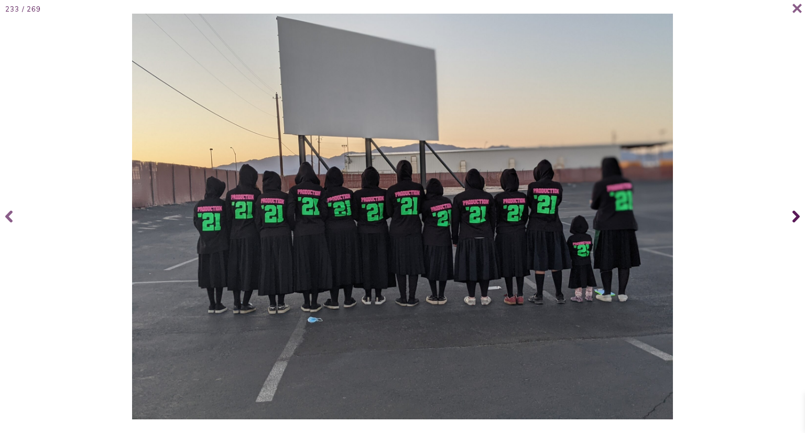
click at [796, 212] on icon at bounding box center [795, 216] width 7 height 42
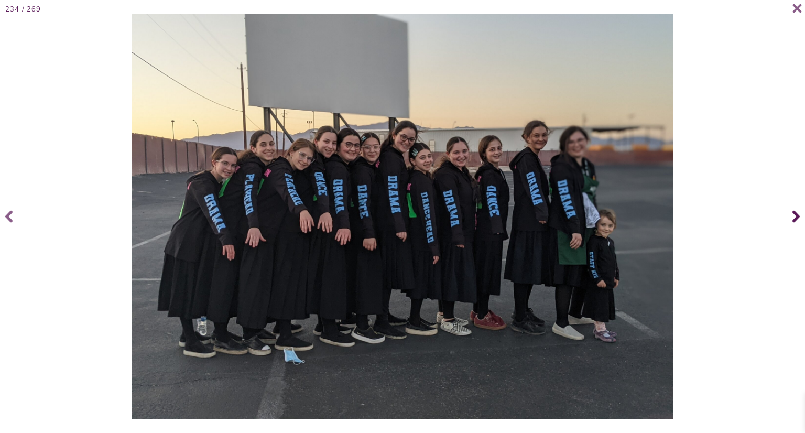
click at [796, 212] on icon at bounding box center [795, 216] width 7 height 42
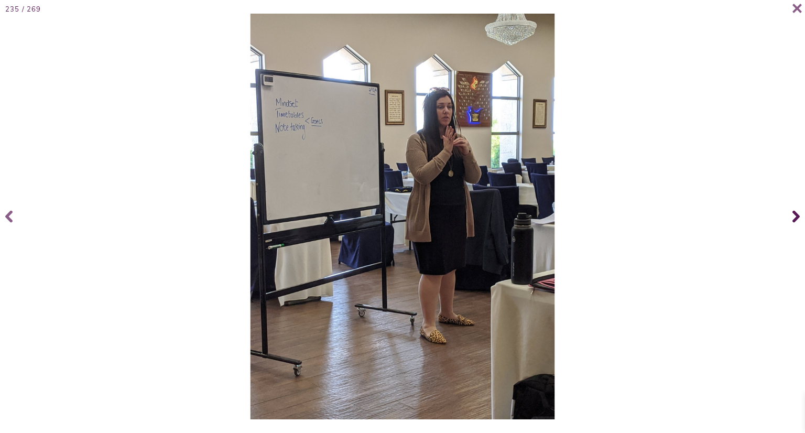
click at [796, 212] on icon at bounding box center [795, 216] width 7 height 42
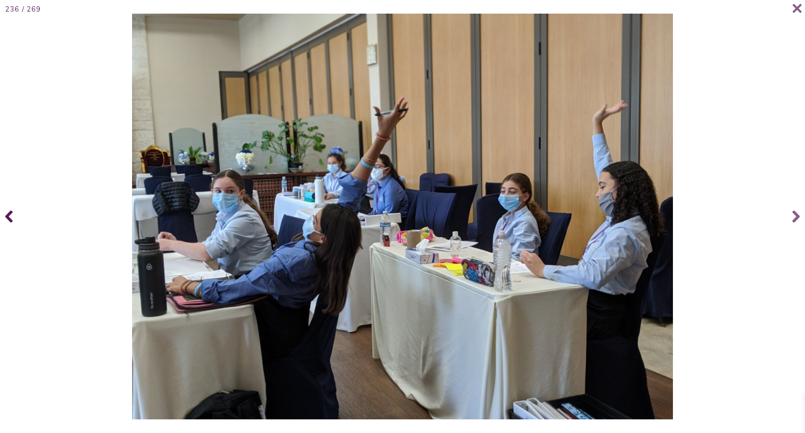
click at [3, 215] on span at bounding box center [10, 216] width 21 height 42
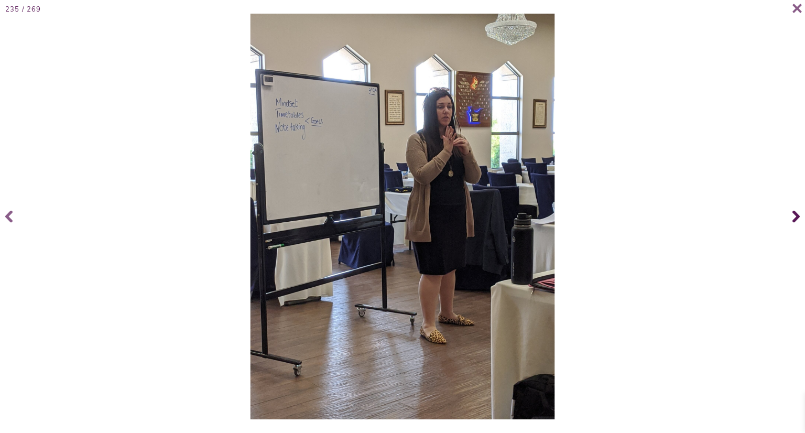
click at [796, 217] on icon at bounding box center [795, 216] width 7 height 42
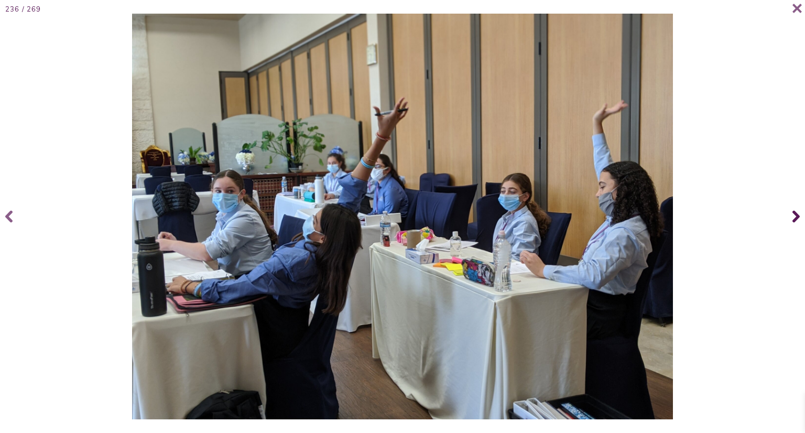
click at [796, 217] on icon at bounding box center [795, 216] width 7 height 42
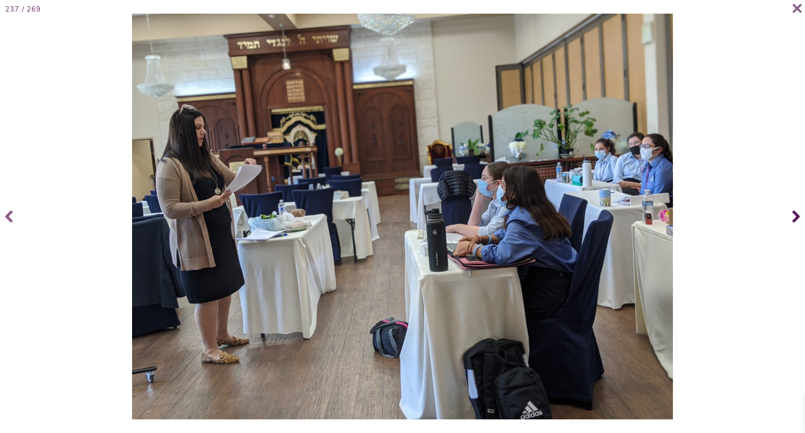
click at [796, 217] on icon at bounding box center [795, 216] width 7 height 42
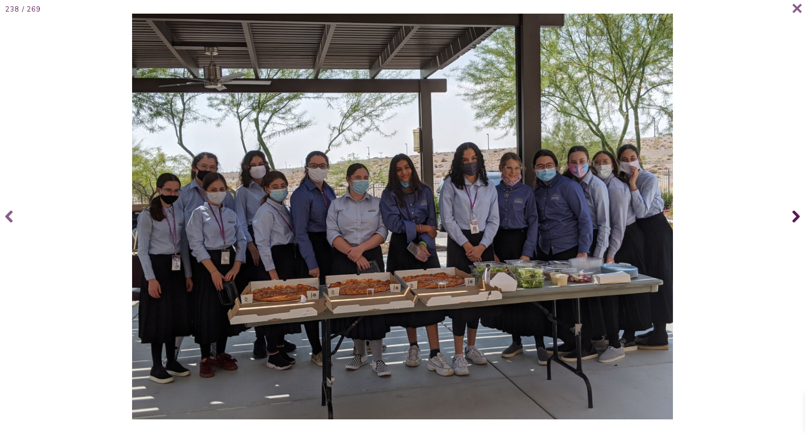
click at [796, 217] on icon at bounding box center [795, 216] width 7 height 42
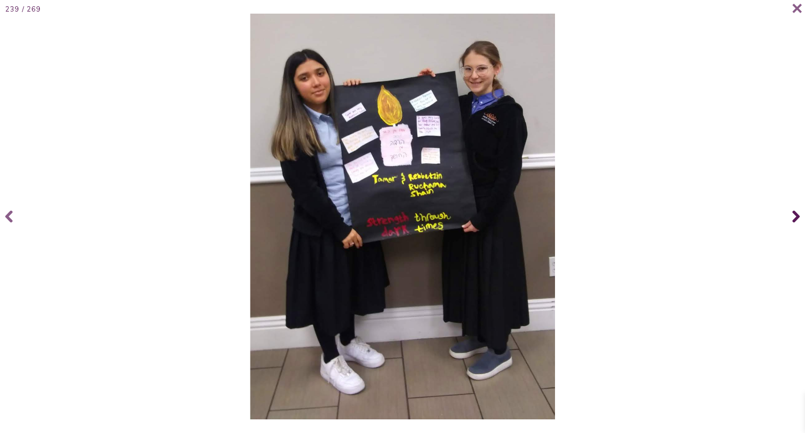
click at [796, 217] on icon at bounding box center [795, 216] width 7 height 42
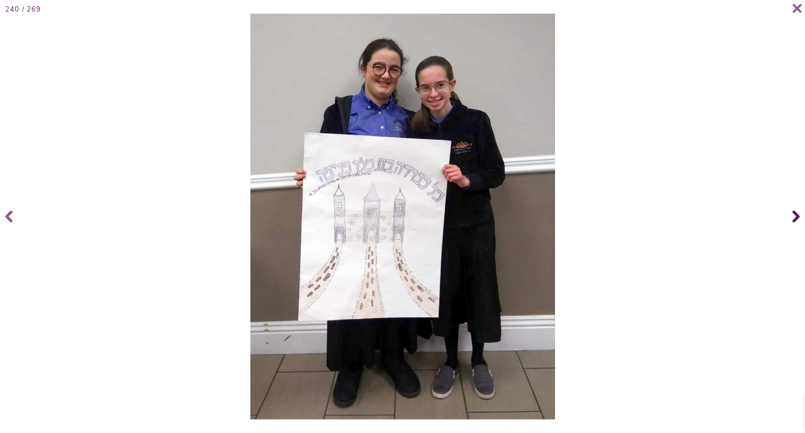
click at [796, 217] on icon at bounding box center [795, 216] width 7 height 42
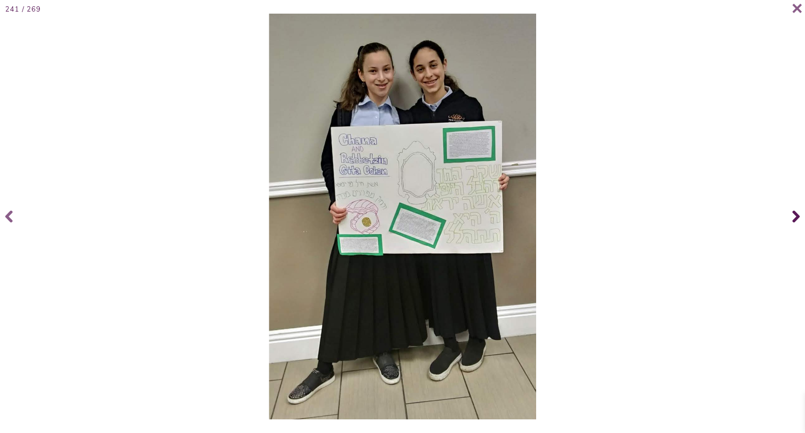
click at [796, 217] on icon at bounding box center [795, 216] width 7 height 42
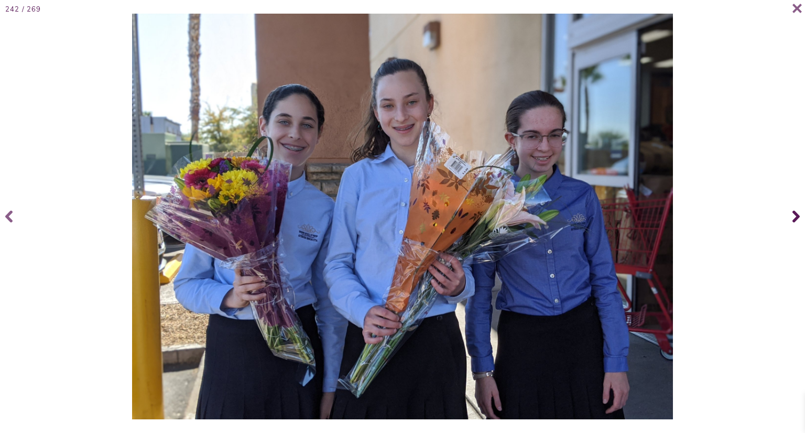
click at [796, 217] on icon at bounding box center [795, 216] width 7 height 42
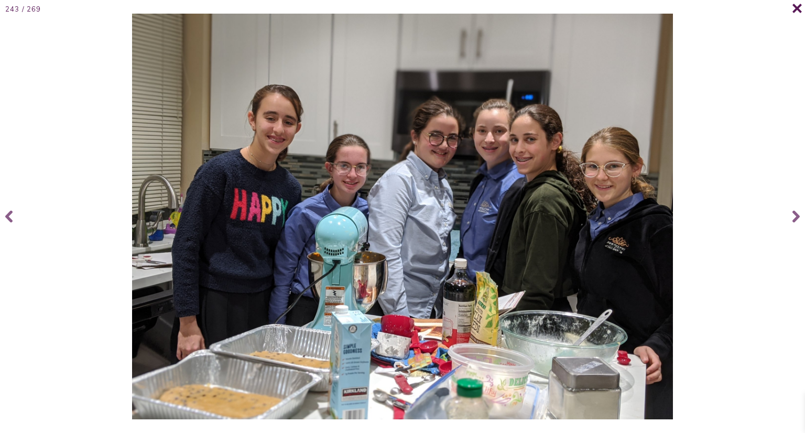
click at [796, 5] on icon at bounding box center [797, 8] width 10 height 10
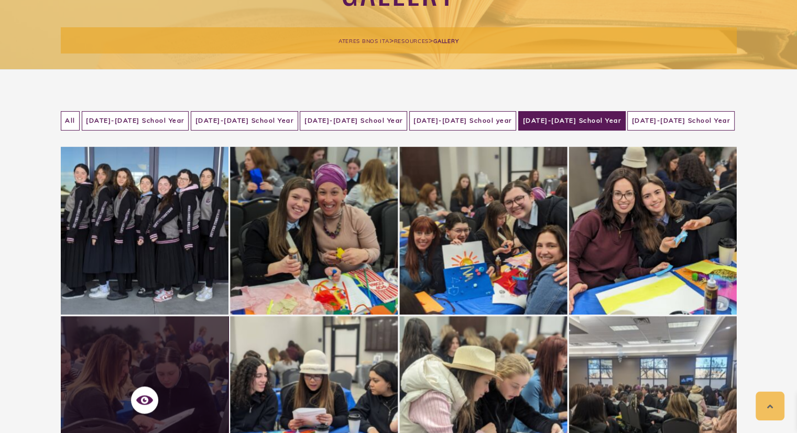
scroll to position [110, 0]
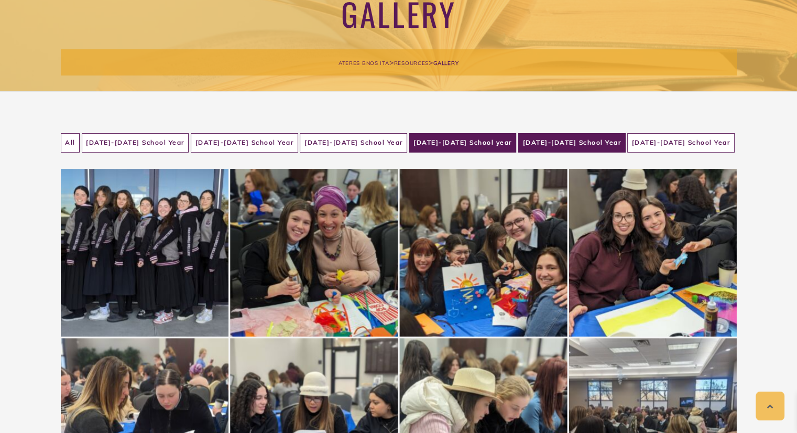
click at [464, 139] on li "2022-2023 School year" at bounding box center [462, 142] width 107 height 19
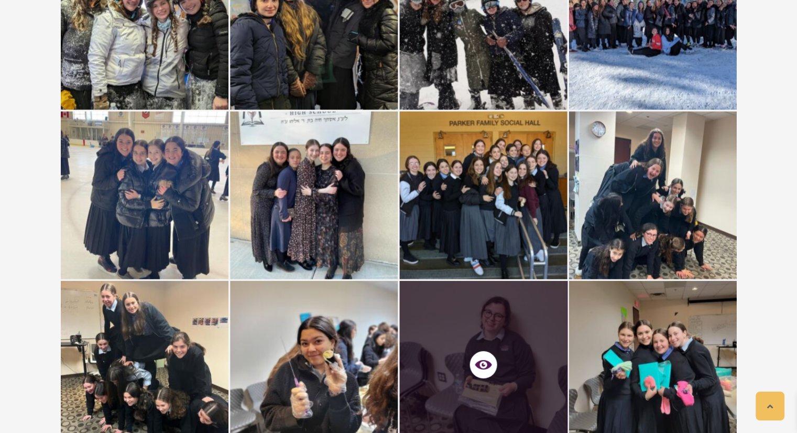
scroll to position [2200, 0]
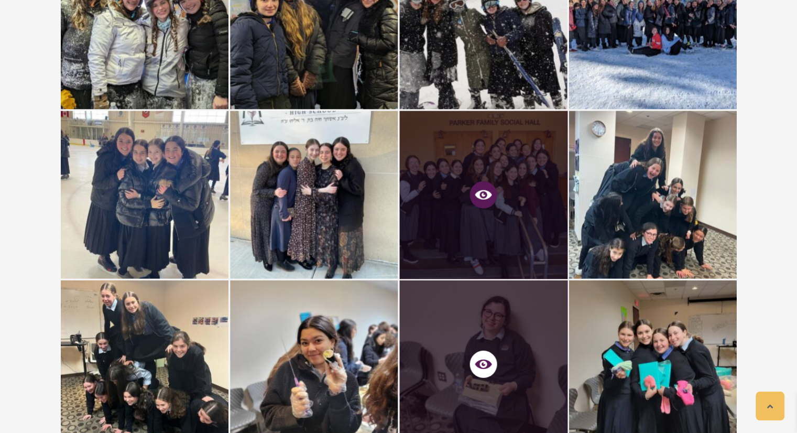
click at [485, 195] on icon at bounding box center [483, 195] width 17 height 17
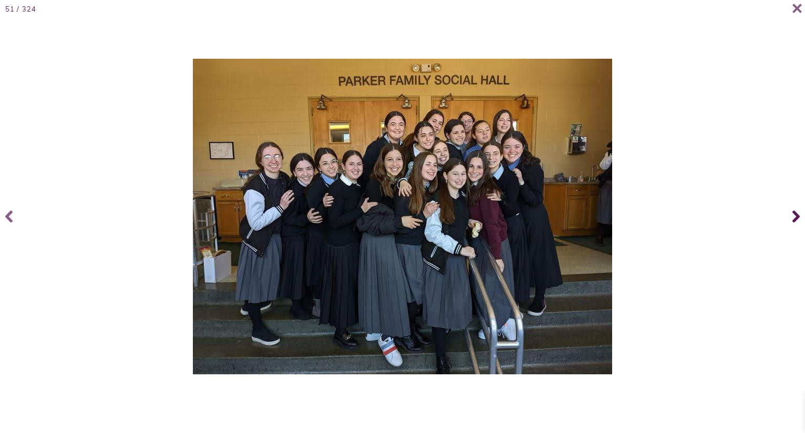
click at [796, 205] on span at bounding box center [794, 216] width 21 height 42
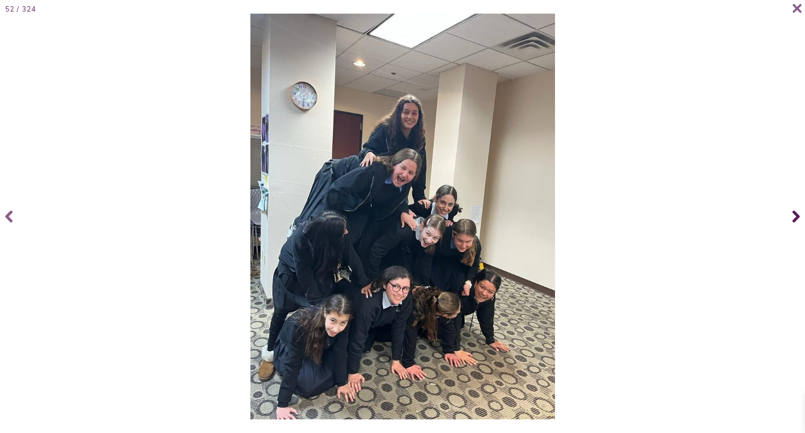
click at [796, 205] on span at bounding box center [794, 216] width 21 height 42
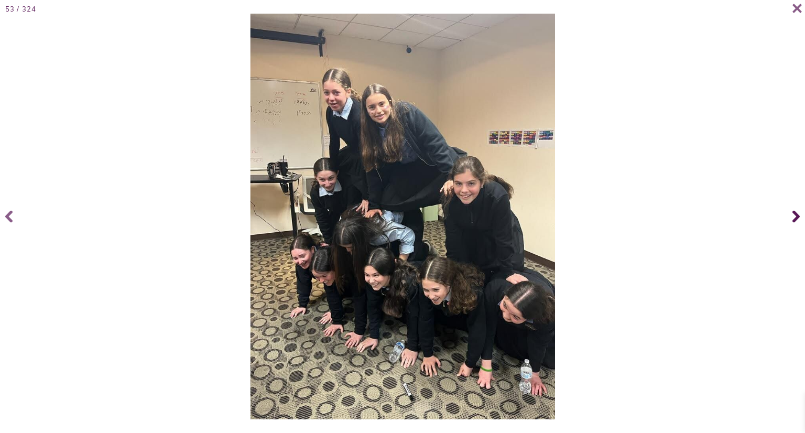
click at [796, 205] on span at bounding box center [794, 216] width 21 height 42
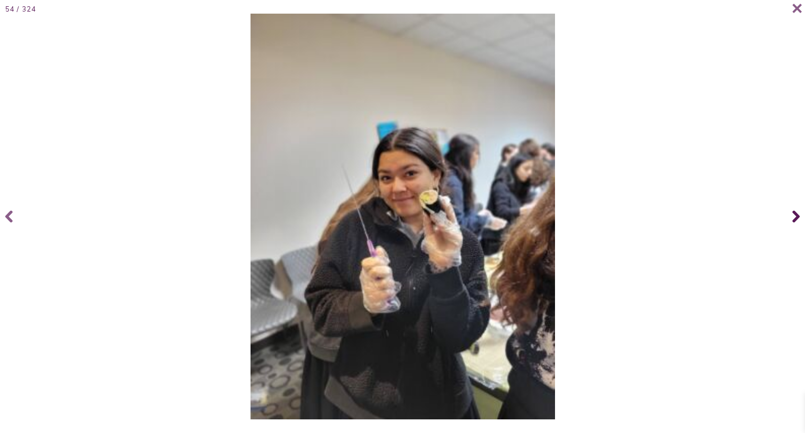
click at [796, 205] on span at bounding box center [794, 216] width 21 height 42
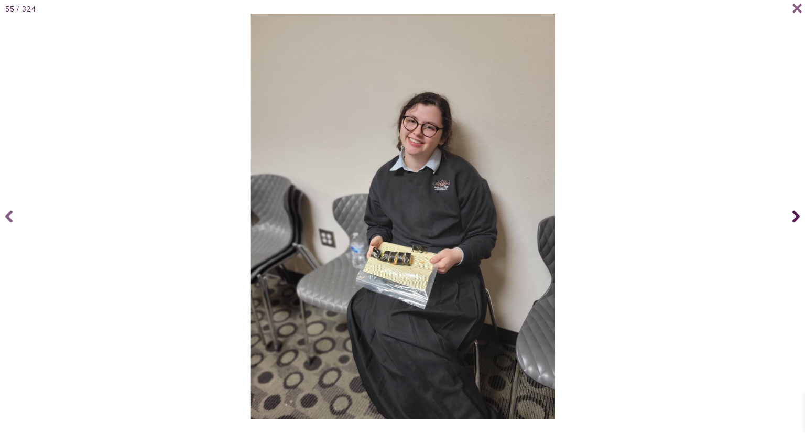
click at [796, 205] on span at bounding box center [794, 216] width 21 height 42
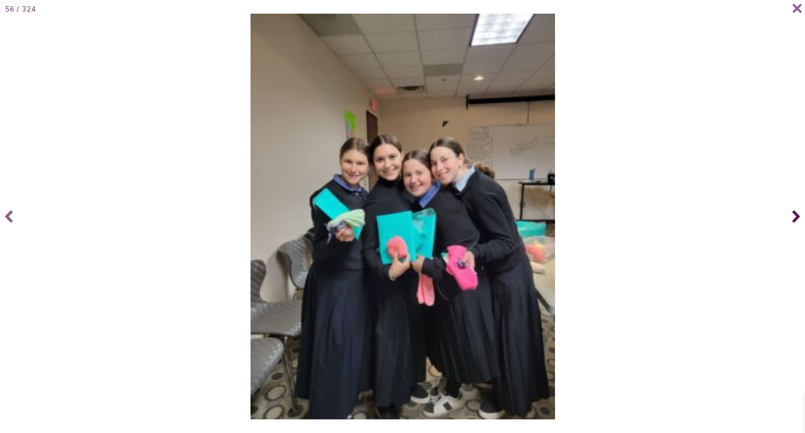
click at [796, 205] on span at bounding box center [794, 216] width 21 height 42
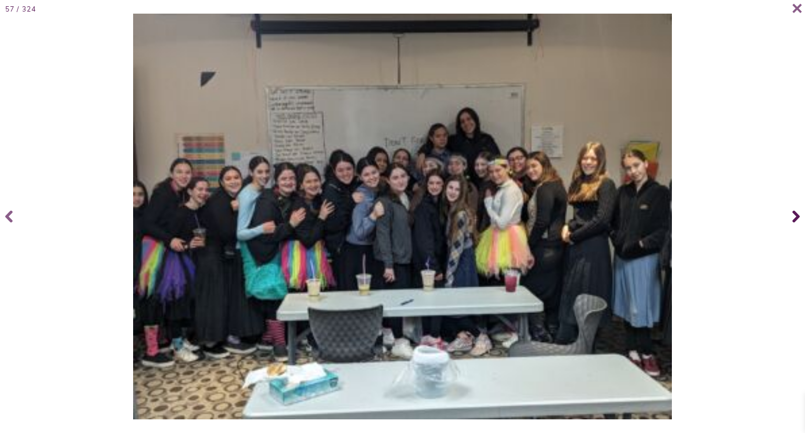
click at [796, 205] on span at bounding box center [794, 216] width 21 height 42
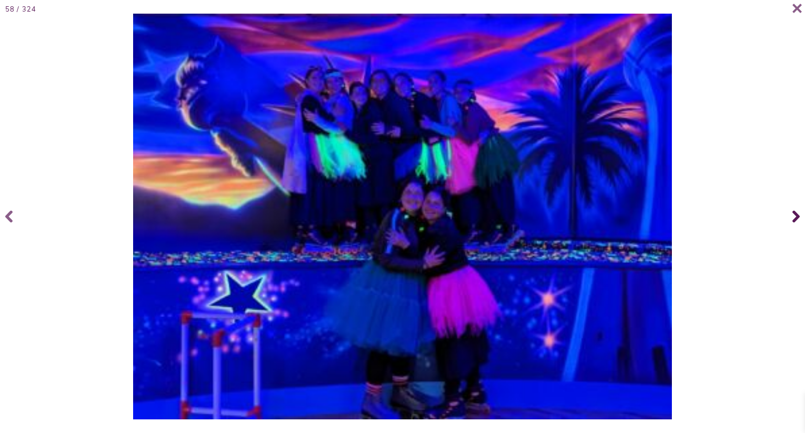
click at [796, 205] on span at bounding box center [794, 216] width 21 height 42
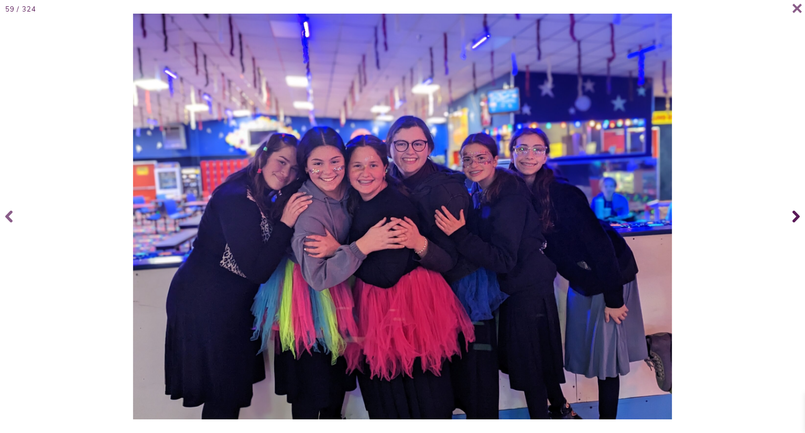
click at [796, 205] on span at bounding box center [794, 216] width 21 height 42
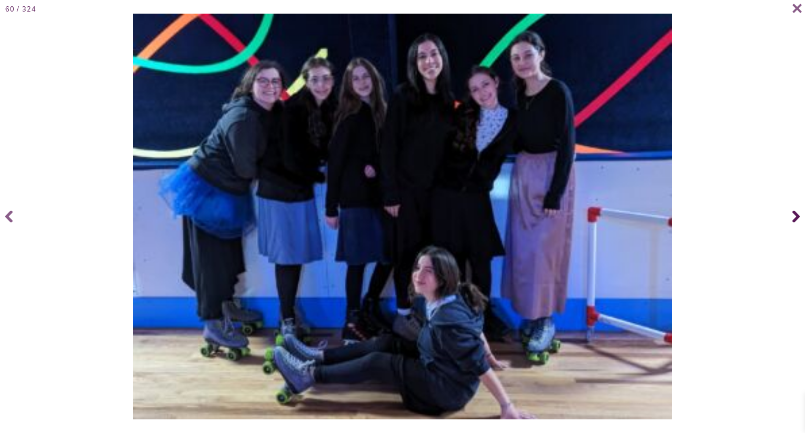
click at [796, 205] on span at bounding box center [794, 216] width 21 height 42
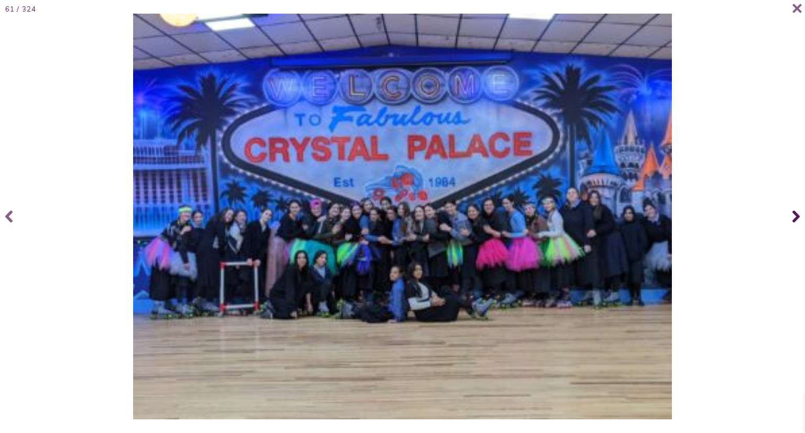
click at [796, 205] on span at bounding box center [794, 216] width 21 height 42
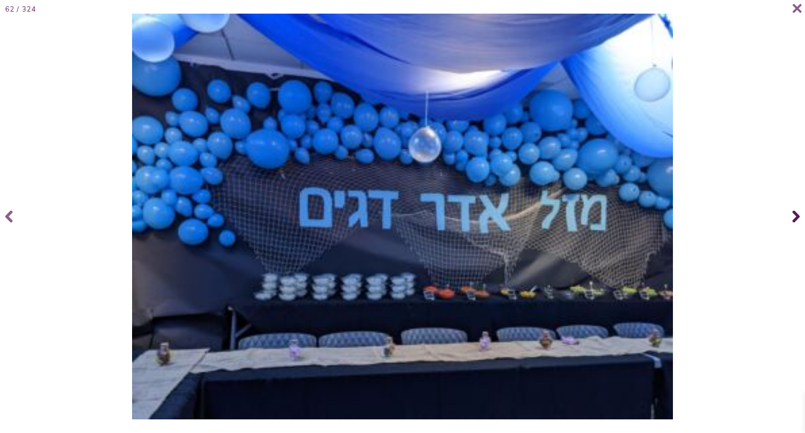
click at [796, 205] on span at bounding box center [794, 216] width 21 height 42
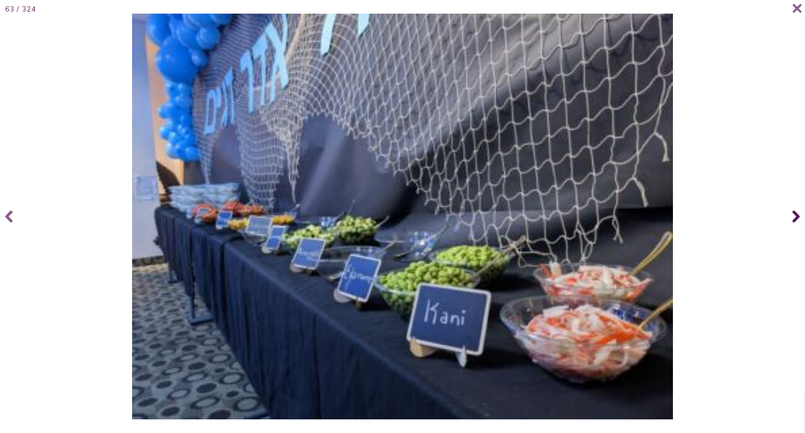
click at [796, 205] on span at bounding box center [794, 216] width 21 height 42
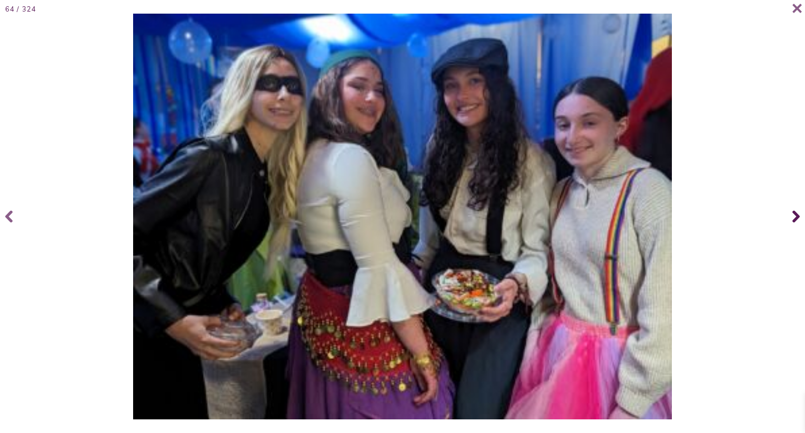
click at [796, 205] on span at bounding box center [794, 216] width 21 height 42
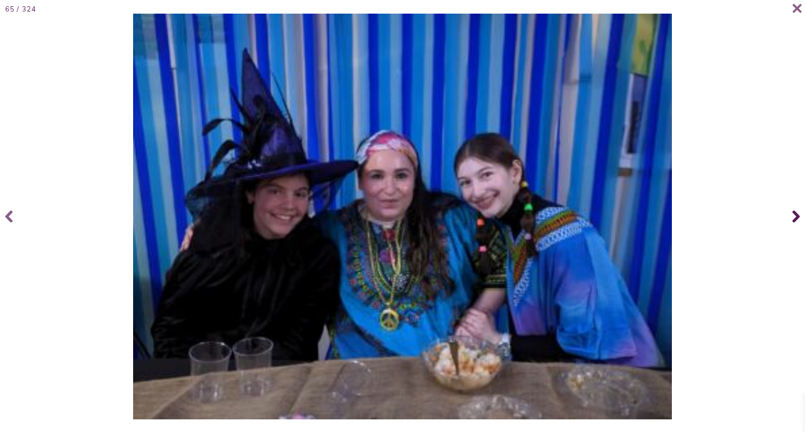
click at [796, 205] on span at bounding box center [794, 216] width 21 height 42
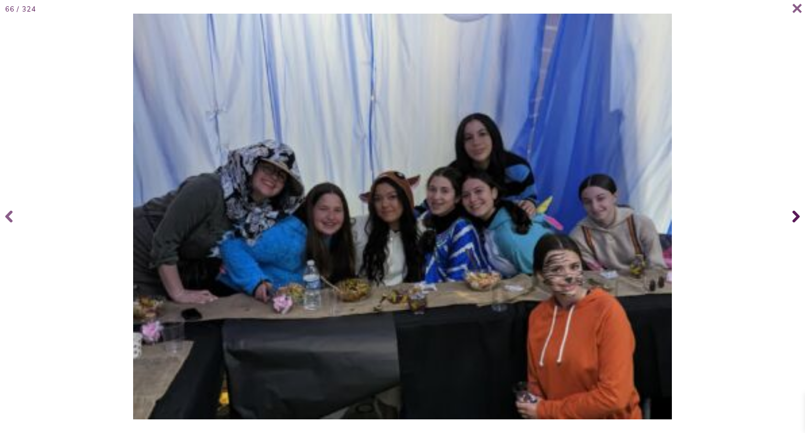
click at [796, 205] on span at bounding box center [794, 216] width 21 height 42
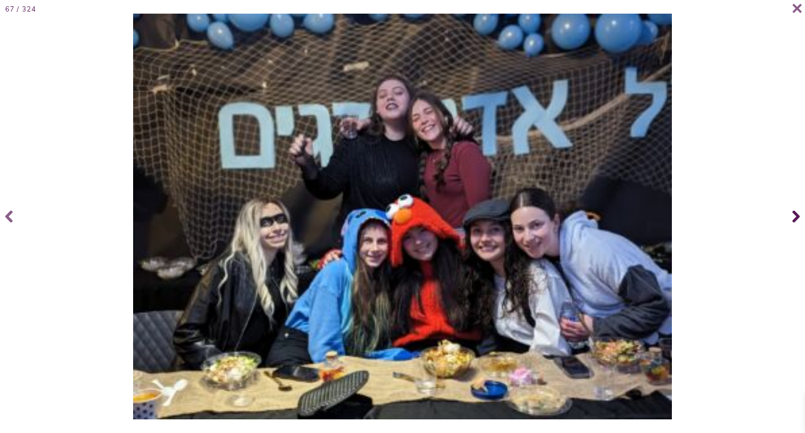
click at [796, 205] on span at bounding box center [794, 216] width 21 height 42
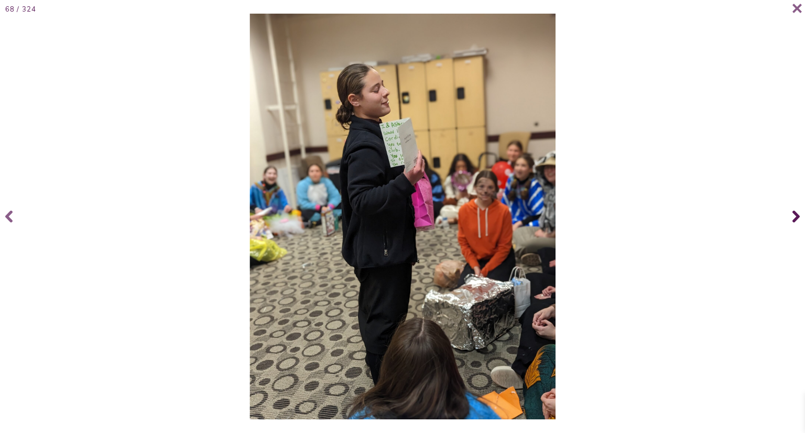
click at [796, 205] on span at bounding box center [794, 216] width 21 height 42
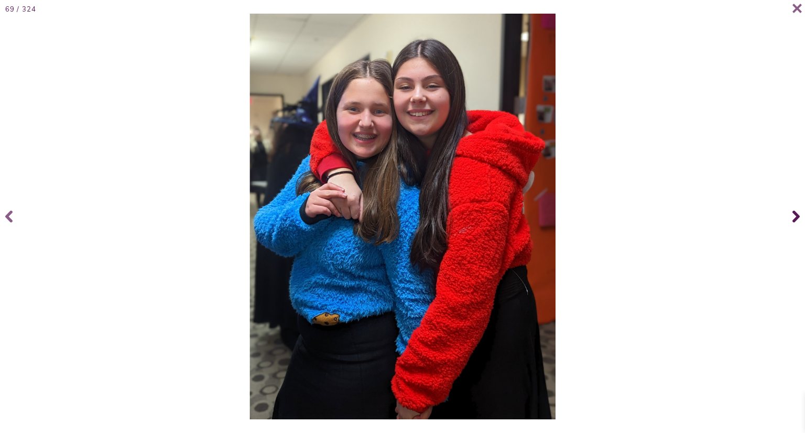
click at [796, 205] on span at bounding box center [794, 216] width 21 height 42
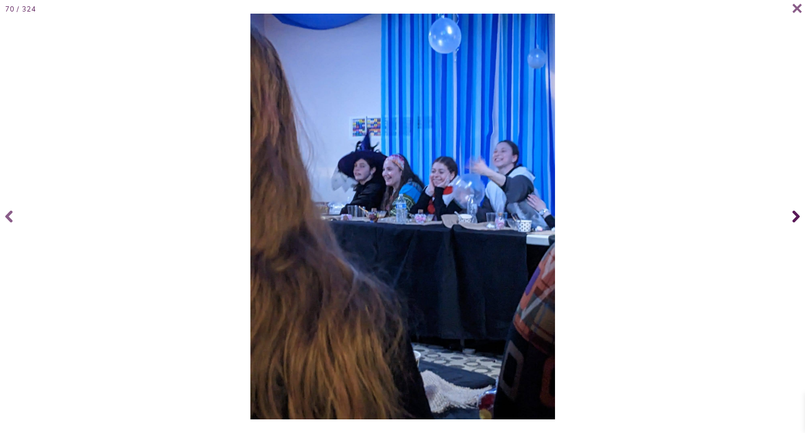
click at [796, 205] on span at bounding box center [794, 216] width 21 height 42
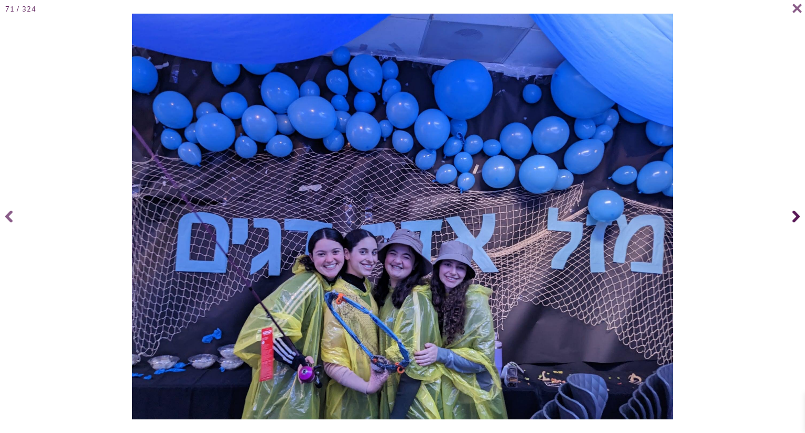
click at [796, 205] on span at bounding box center [794, 216] width 21 height 42
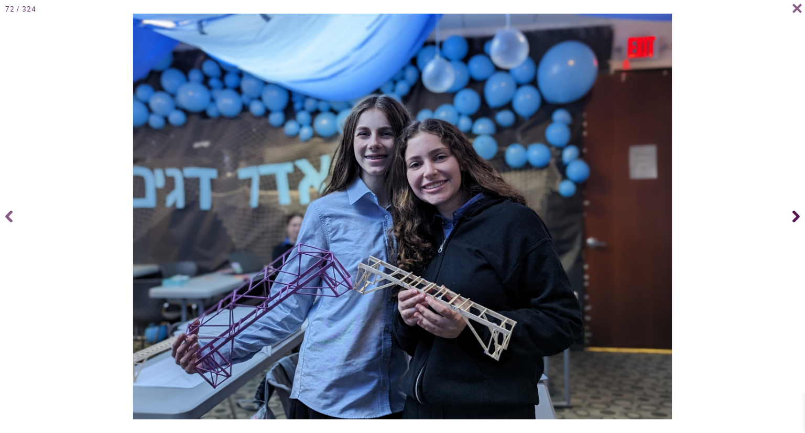
click at [796, 205] on span at bounding box center [794, 216] width 21 height 42
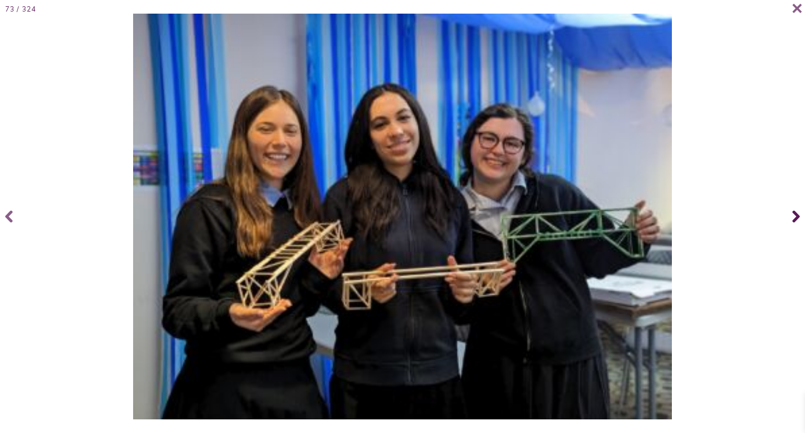
click at [796, 205] on span at bounding box center [794, 216] width 21 height 42
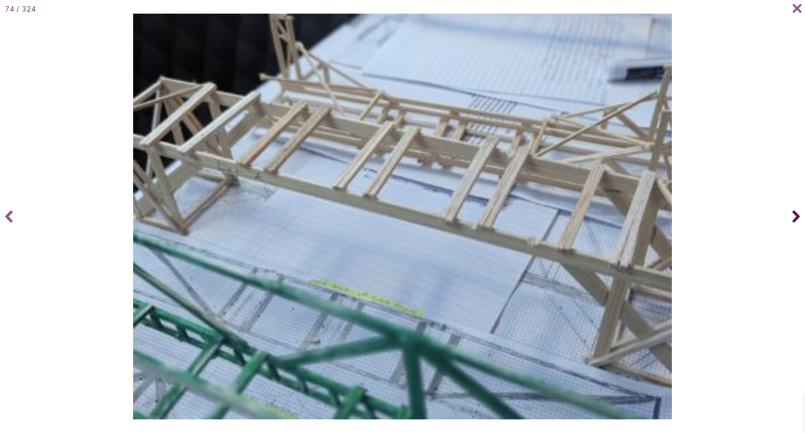
click at [796, 205] on span at bounding box center [794, 216] width 21 height 42
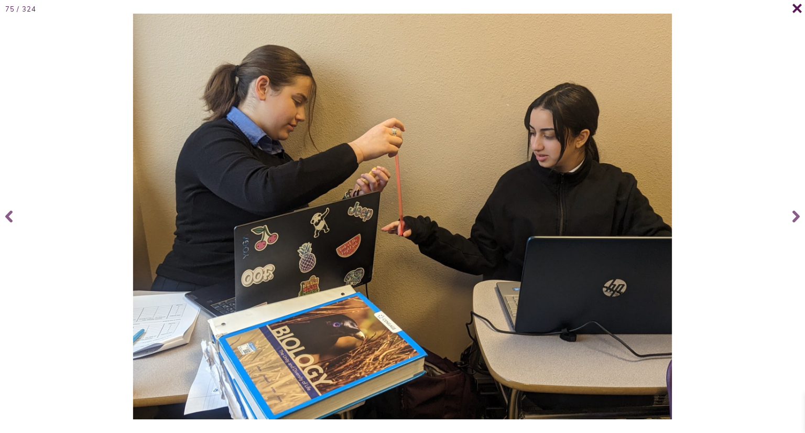
click at [796, 9] on icon at bounding box center [796, 8] width 9 height 9
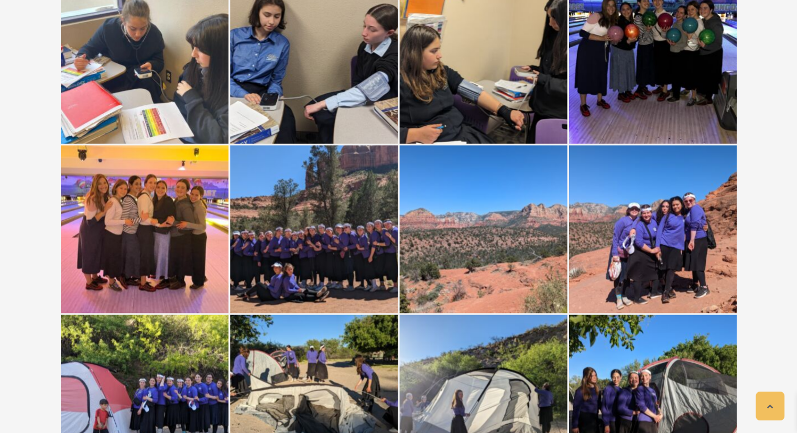
scroll to position [6192, 0]
